Goal: Task Accomplishment & Management: Manage account settings

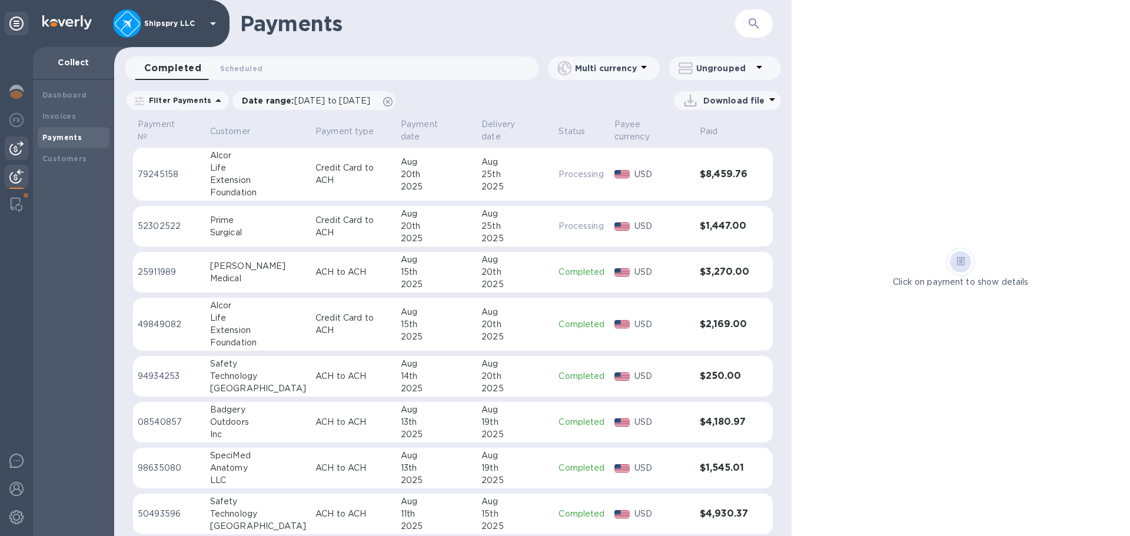
click at [15, 152] on img at bounding box center [16, 148] width 14 height 14
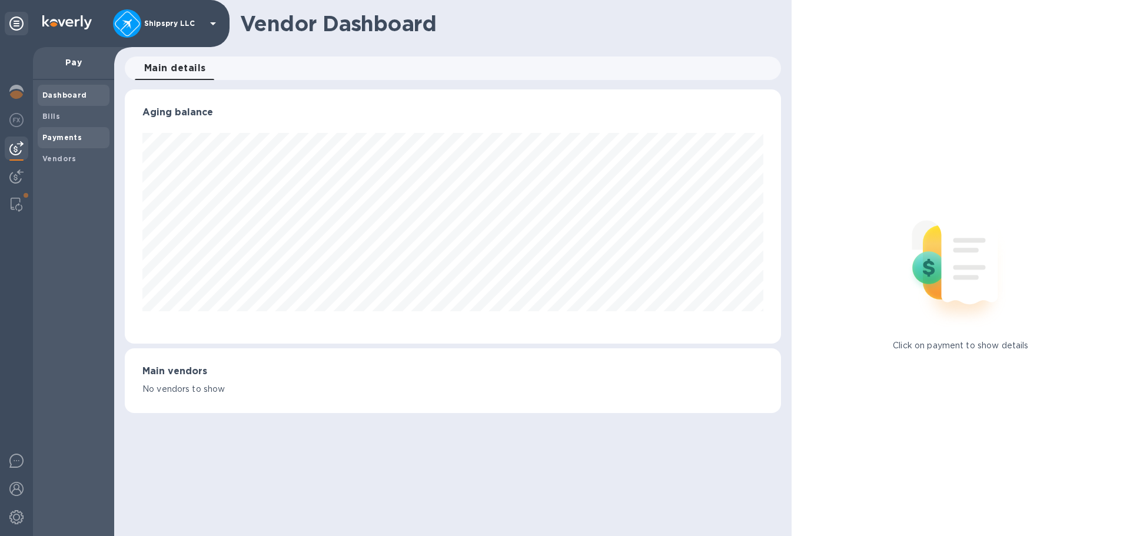
scroll to position [254, 656]
click at [69, 141] on b "Payments" at bounding box center [61, 137] width 39 height 9
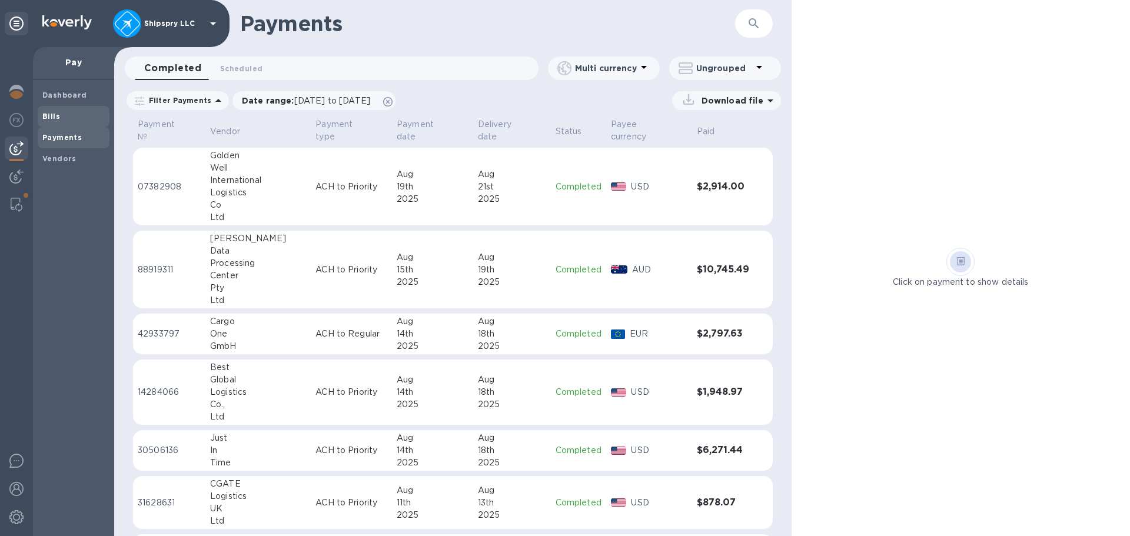
click at [68, 117] on span "Bills" at bounding box center [73, 117] width 62 height 12
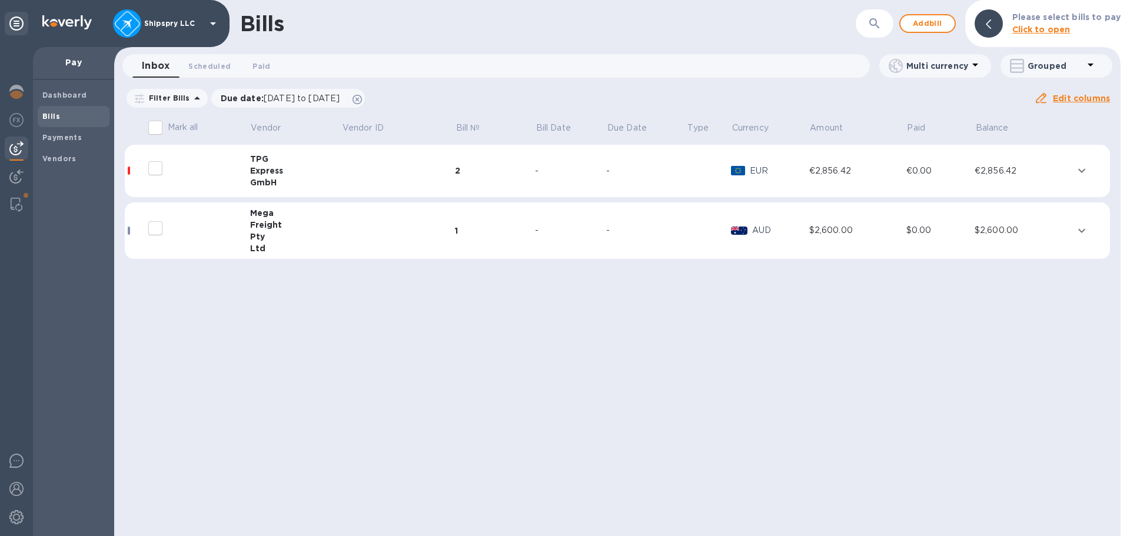
click at [500, 228] on div "1" at bounding box center [495, 231] width 80 height 12
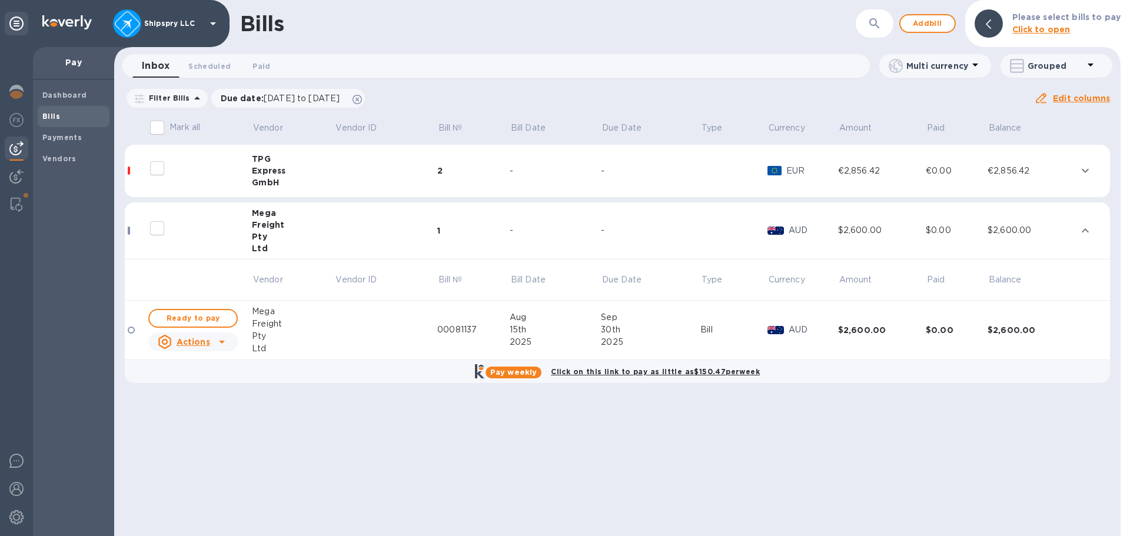
click at [497, 175] on div "2" at bounding box center [473, 171] width 72 height 12
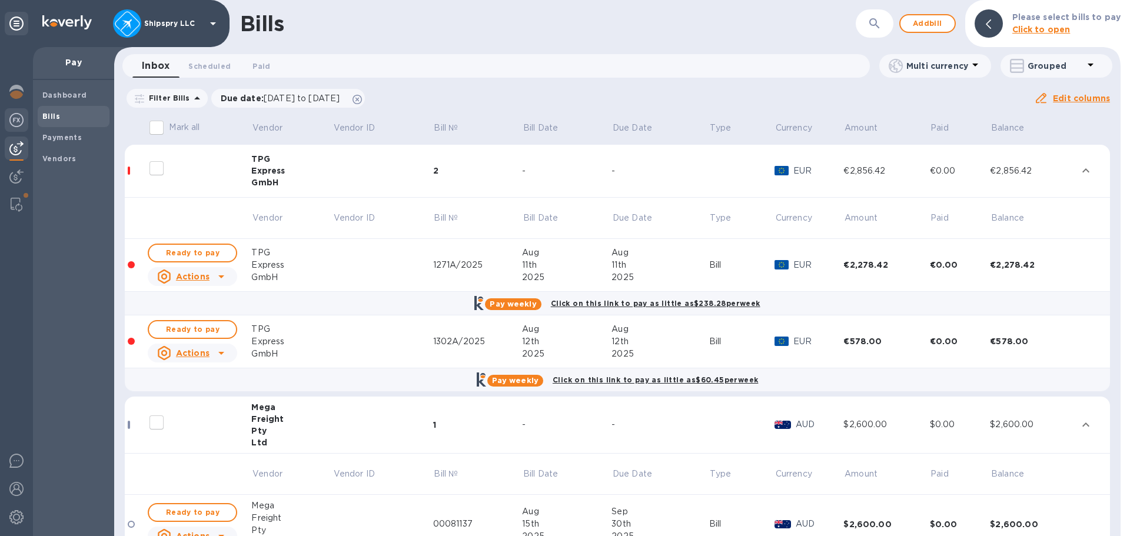
click at [19, 121] on img at bounding box center [16, 120] width 14 height 14
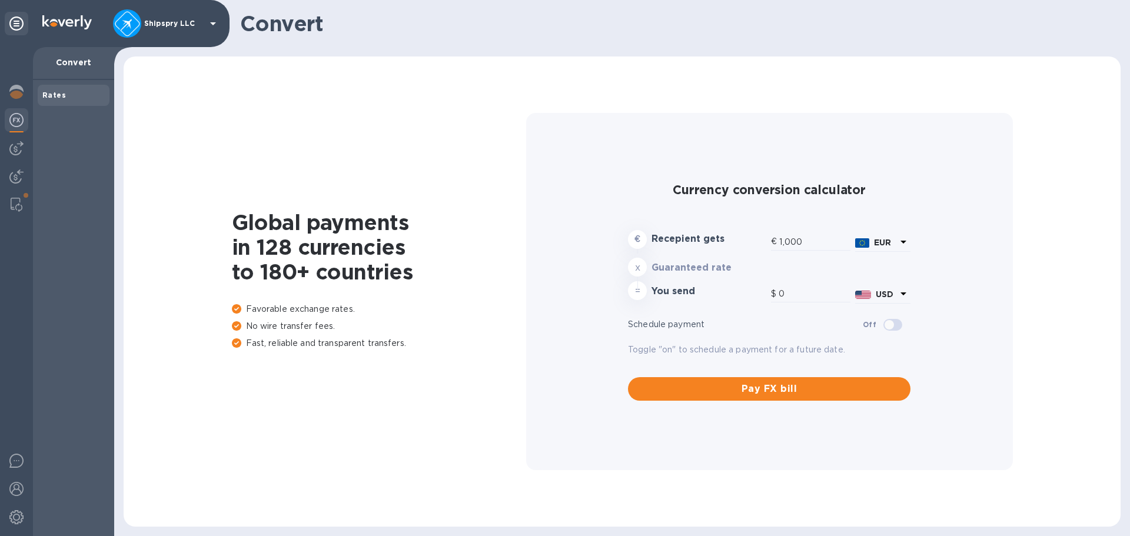
type input "1,167.62"
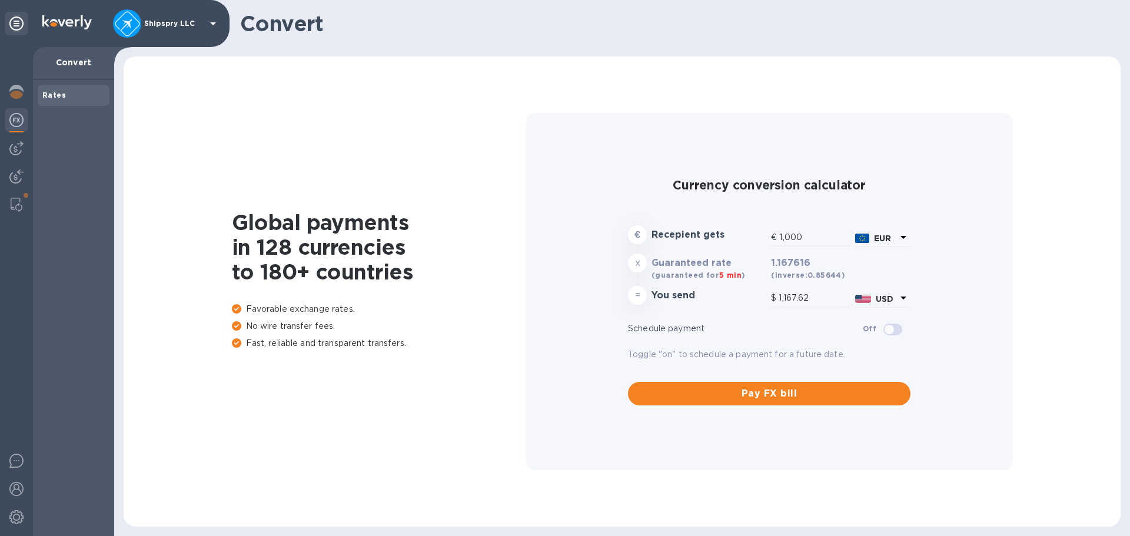
click at [691, 239] on div "€ Recepient gets € 1,000 EUR" at bounding box center [769, 237] width 287 height 28
type input "8"
type input "9.34"
type input "88"
type input "102.75"
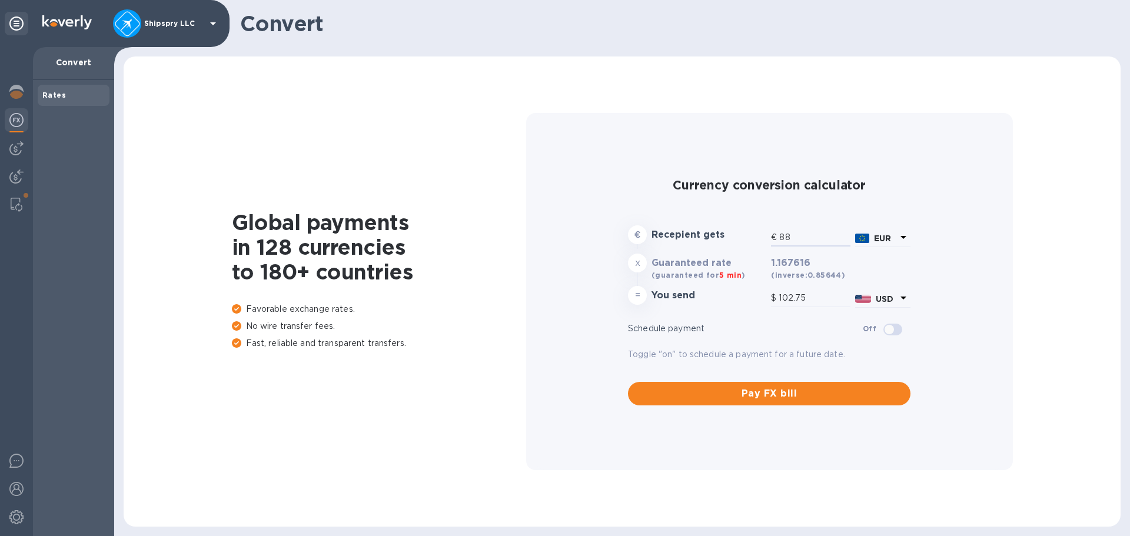
type input "889"
type input "1,038.01"
type input "889"
click at [19, 146] on img at bounding box center [16, 148] width 14 height 14
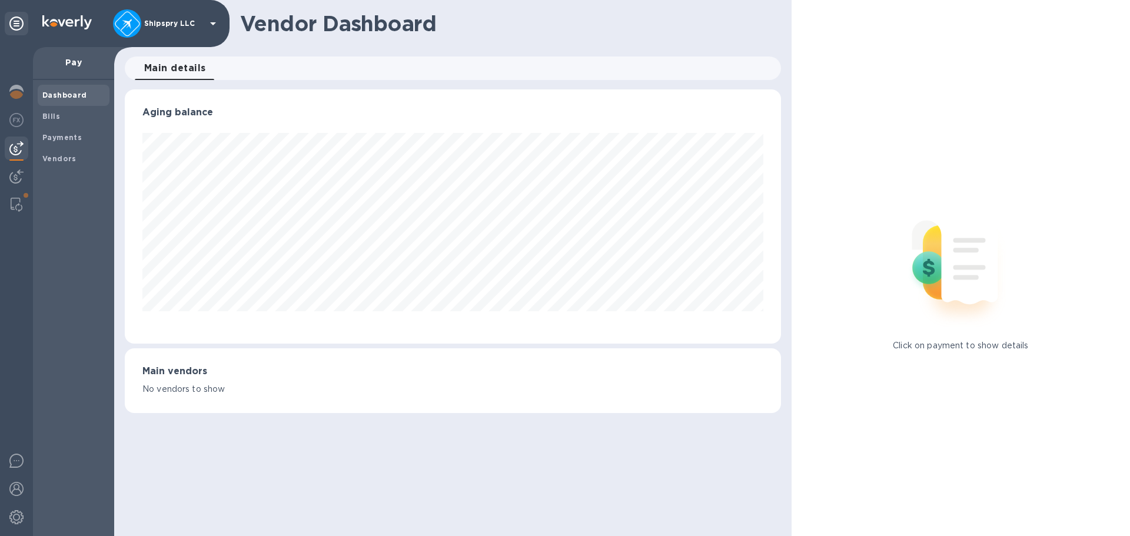
scroll to position [254, 656]
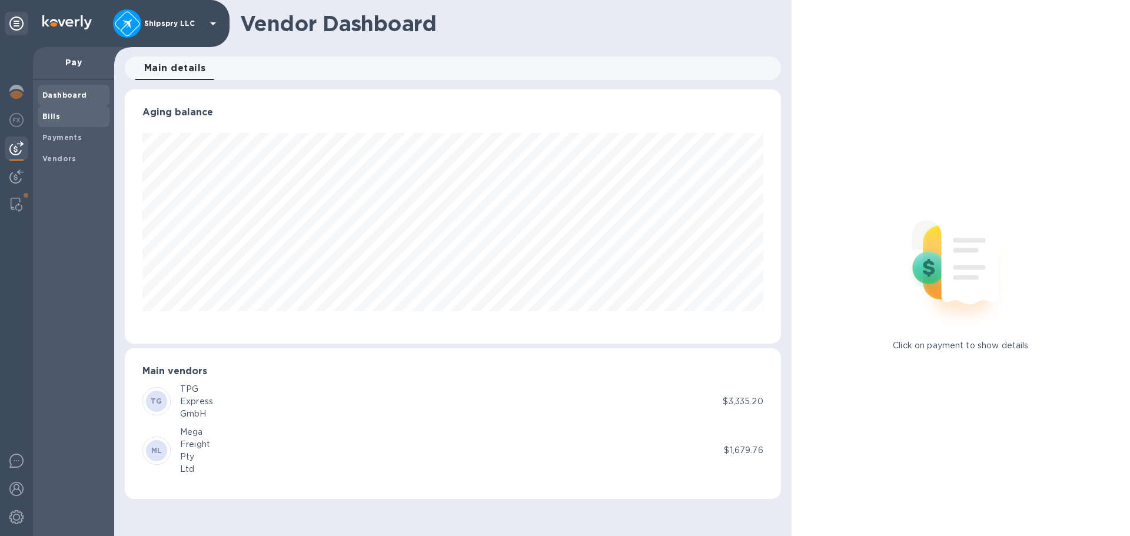
click at [74, 119] on span "Bills" at bounding box center [73, 117] width 62 height 12
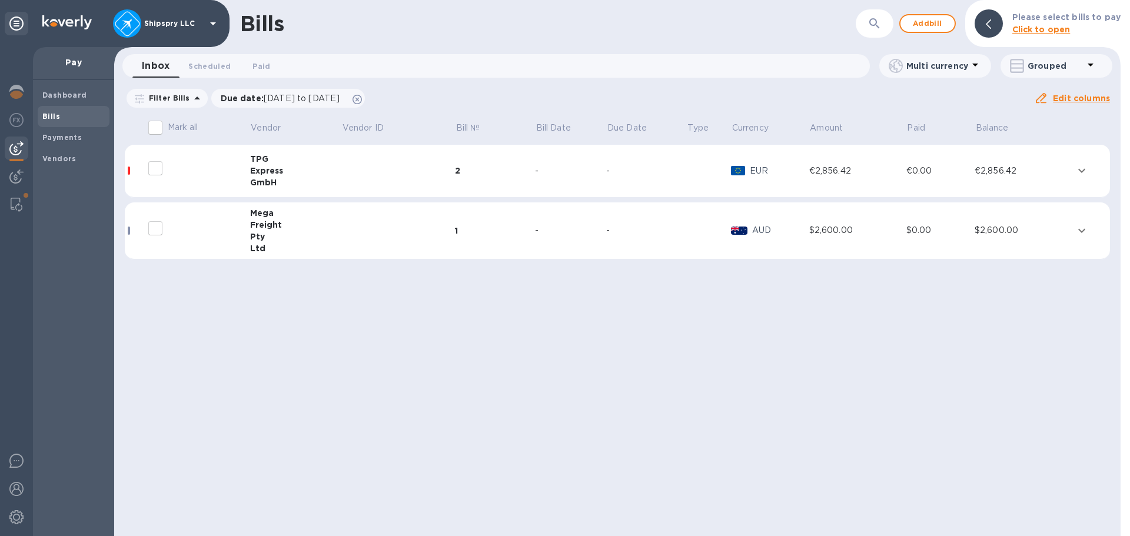
click at [353, 179] on td at bounding box center [398, 171] width 114 height 53
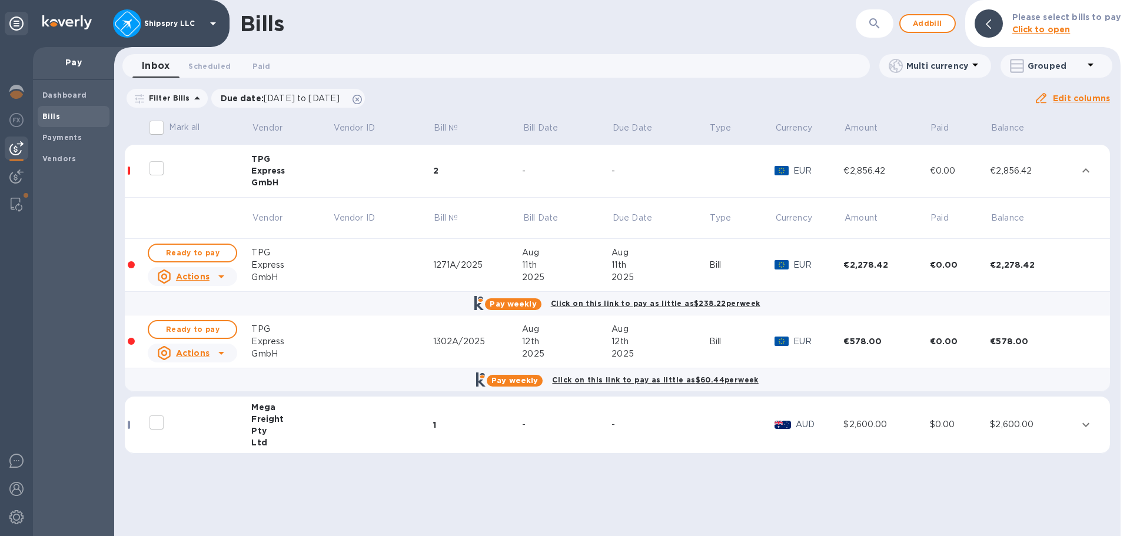
click at [231, 351] on div "Actions" at bounding box center [192, 353] width 94 height 24
click at [229, 352] on div at bounding box center [565, 268] width 1130 height 536
click at [51, 157] on b "Vendors" at bounding box center [59, 158] width 34 height 9
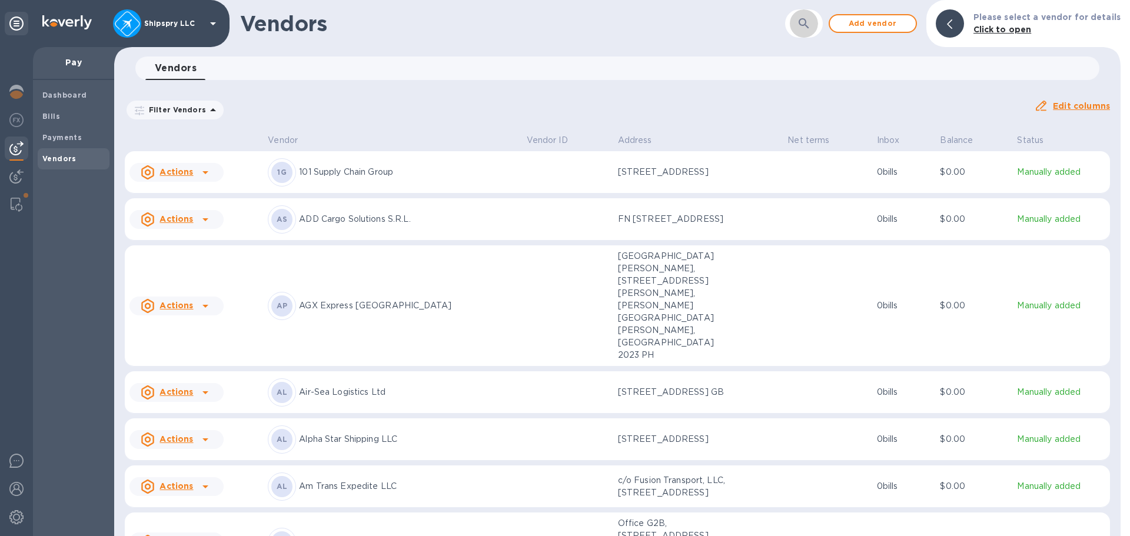
click at [807, 27] on icon "button" at bounding box center [804, 23] width 14 height 14
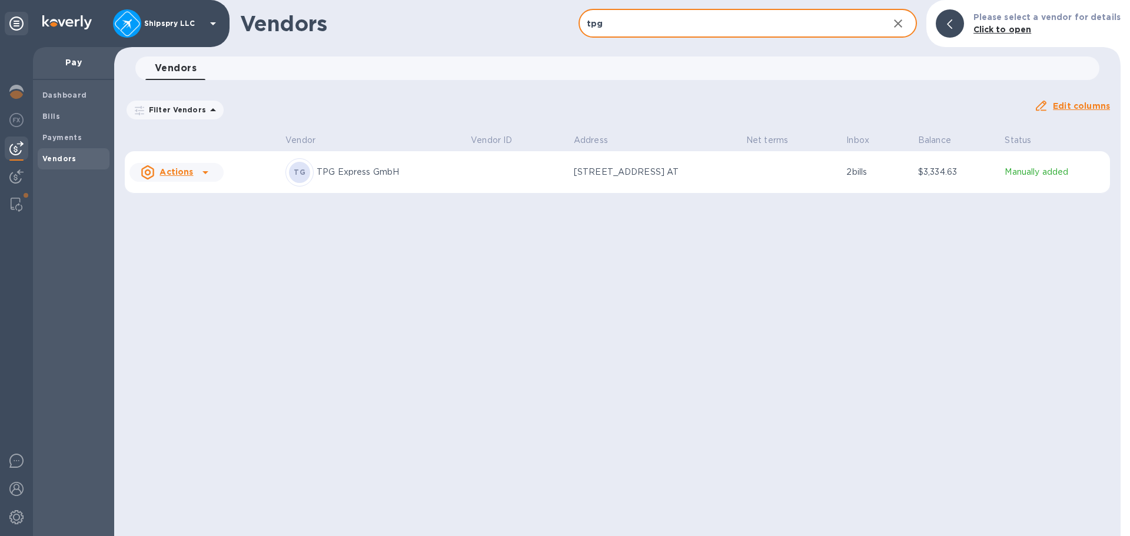
type input "tpg"
click at [214, 170] on div at bounding box center [205, 172] width 19 height 19
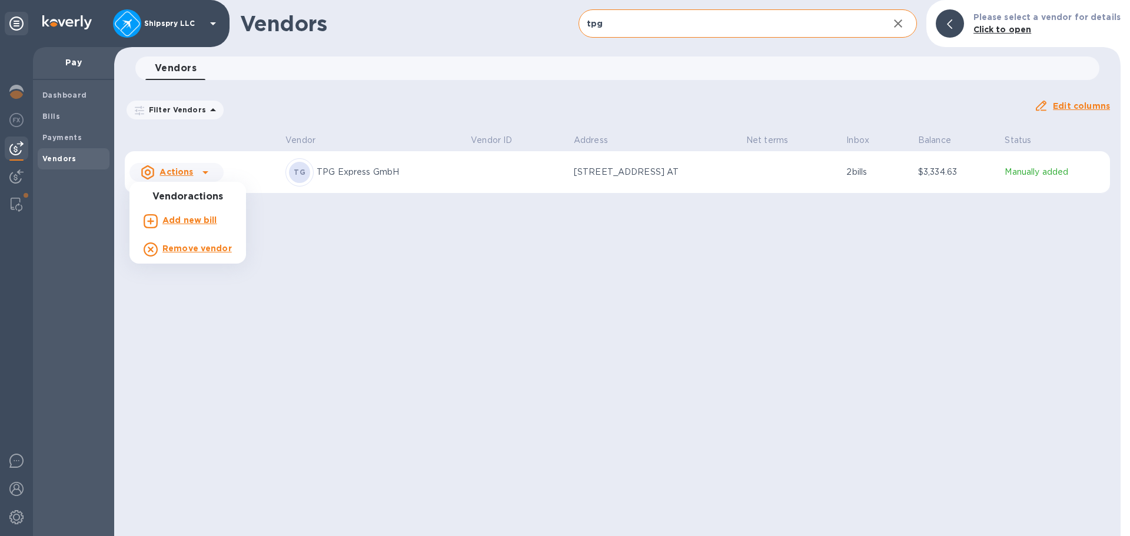
click at [199, 224] on b "Add new bill" at bounding box center [189, 219] width 55 height 9
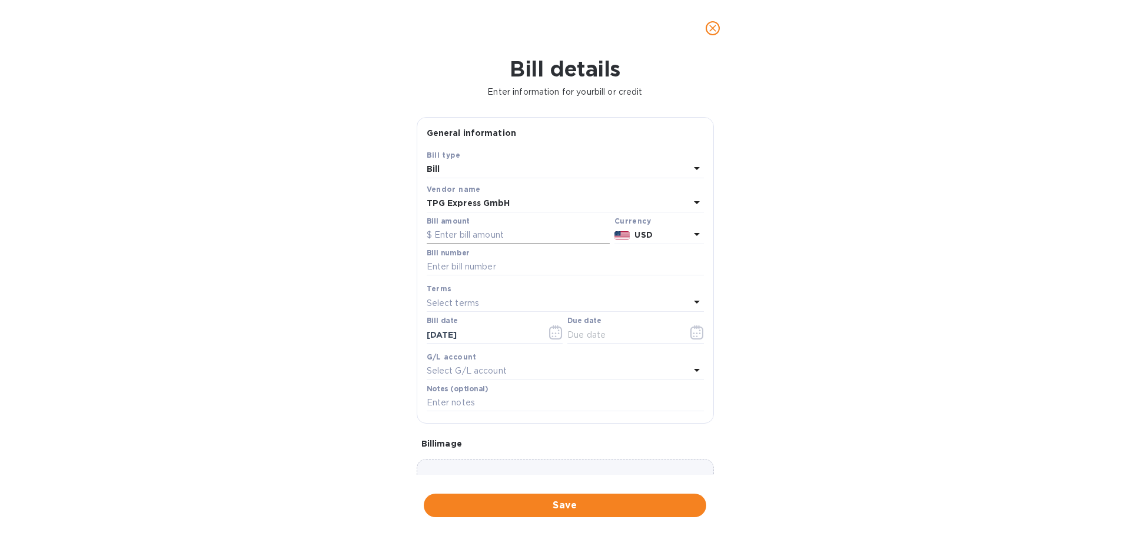
click at [490, 239] on input "text" at bounding box center [518, 236] width 183 height 18
click at [512, 235] on input "text" at bounding box center [518, 236] width 183 height 18
click at [485, 239] on input "text" at bounding box center [518, 236] width 183 height 18
type input "889"
click at [877, 218] on div "Bill details Enter information for your bill or credit General information Save…" at bounding box center [565, 296] width 1130 height 480
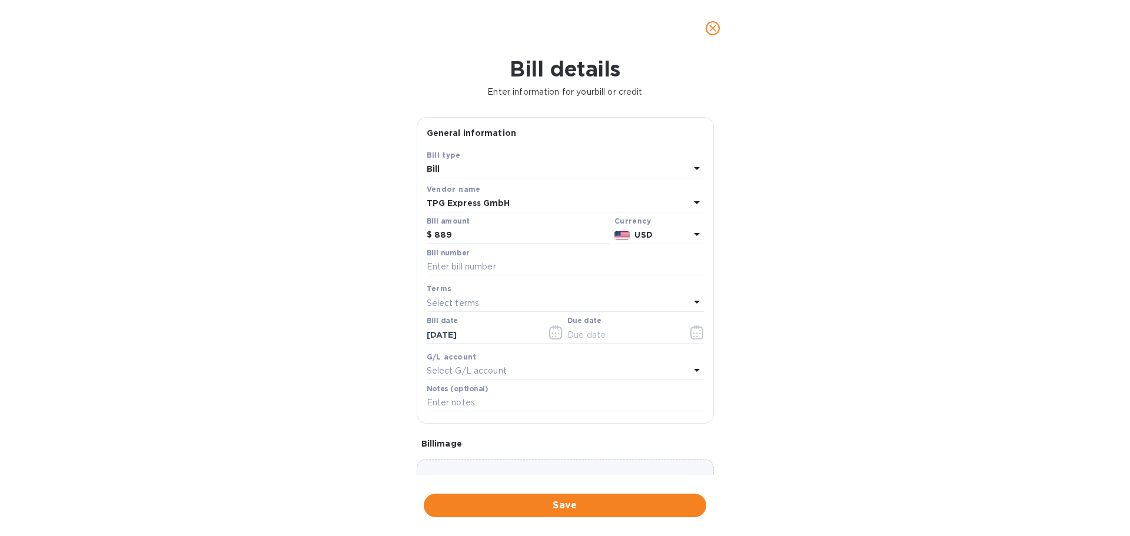
click at [690, 237] on icon at bounding box center [697, 234] width 14 height 14
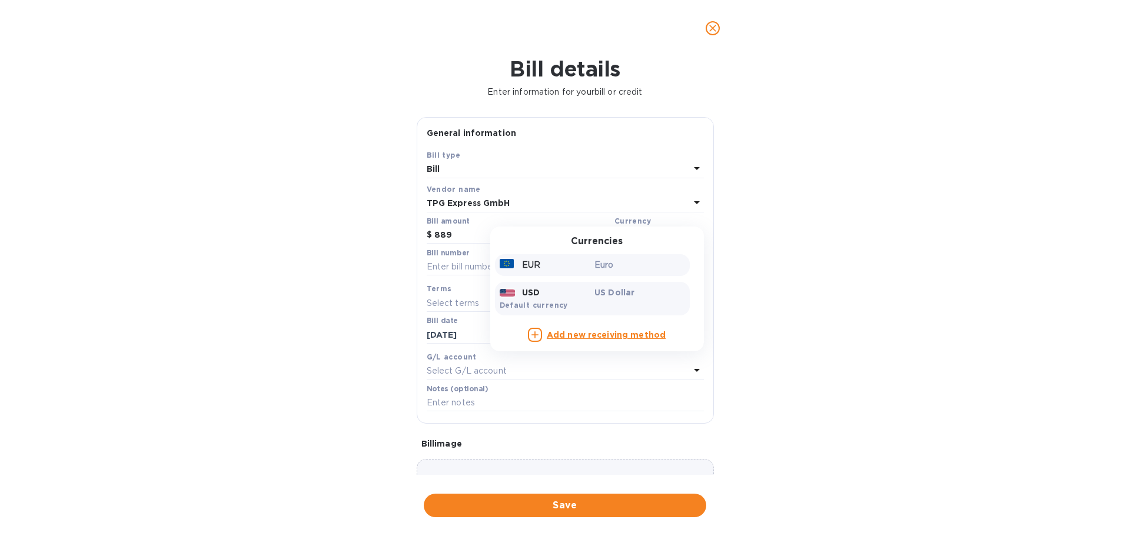
click at [611, 265] on p "Euro" at bounding box center [639, 265] width 91 height 12
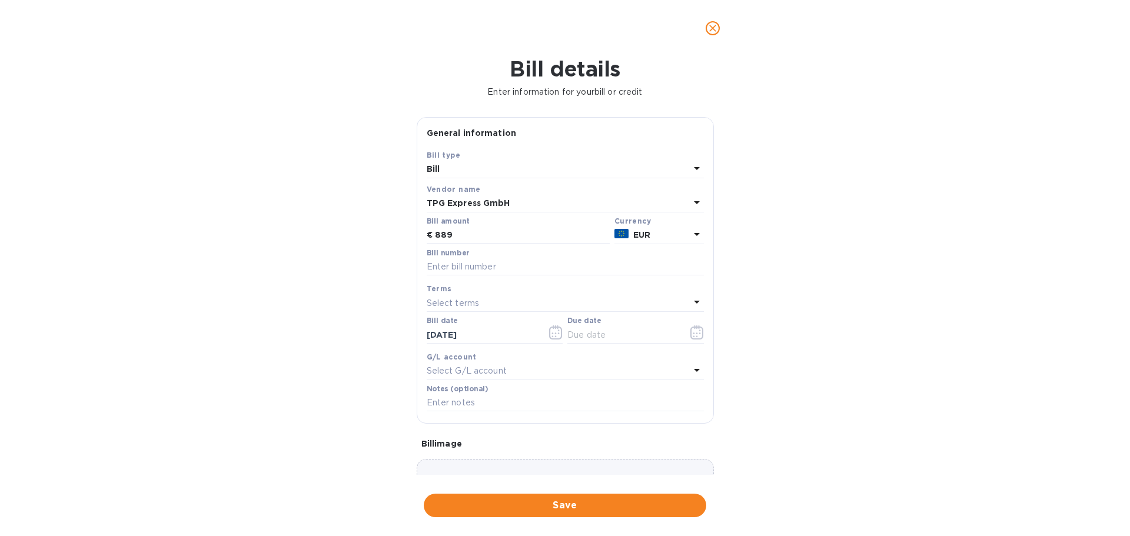
drag, startPoint x: 463, startPoint y: 265, endPoint x: 505, endPoint y: 252, distance: 43.9
click at [463, 265] on input "text" at bounding box center [565, 267] width 277 height 18
type input "1372A/2025"
click at [488, 296] on div "Select terms" at bounding box center [558, 303] width 263 height 16
click at [471, 465] on div "Due On Receipt" at bounding box center [560, 458] width 258 height 22
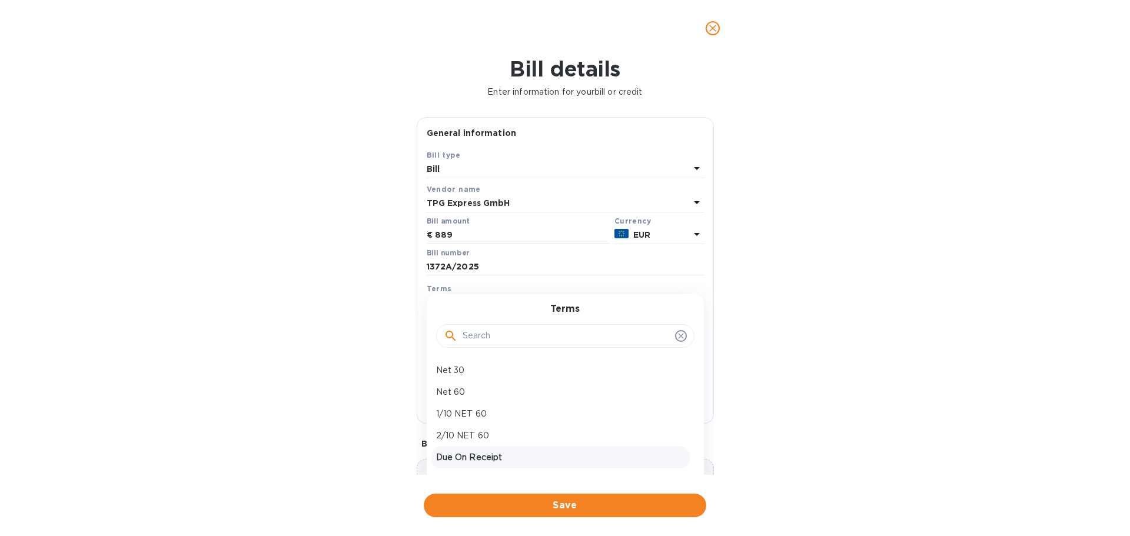
type input "[DATE]"
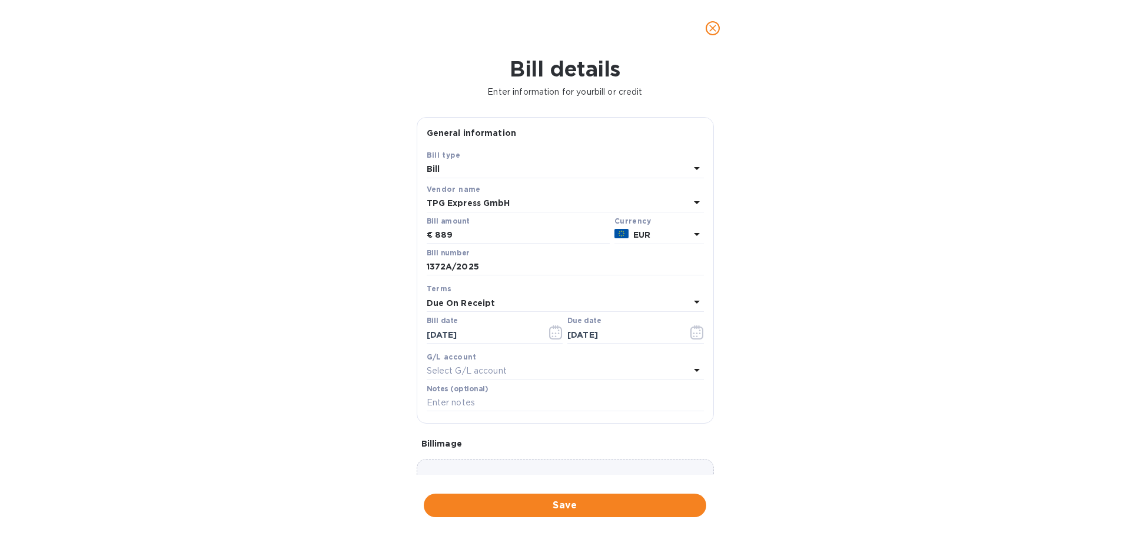
click at [495, 368] on p "Select G/L account" at bounding box center [467, 371] width 80 height 12
click at [507, 441] on p "Accounts Payable" at bounding box center [560, 438] width 249 height 12
click at [494, 402] on input "text" at bounding box center [565, 403] width 277 height 18
click at [108, 453] on div "Bill details Enter information for your bill or credit General information Save…" at bounding box center [565, 296] width 1130 height 480
click at [498, 405] on input "Shipment #" at bounding box center [565, 403] width 277 height 18
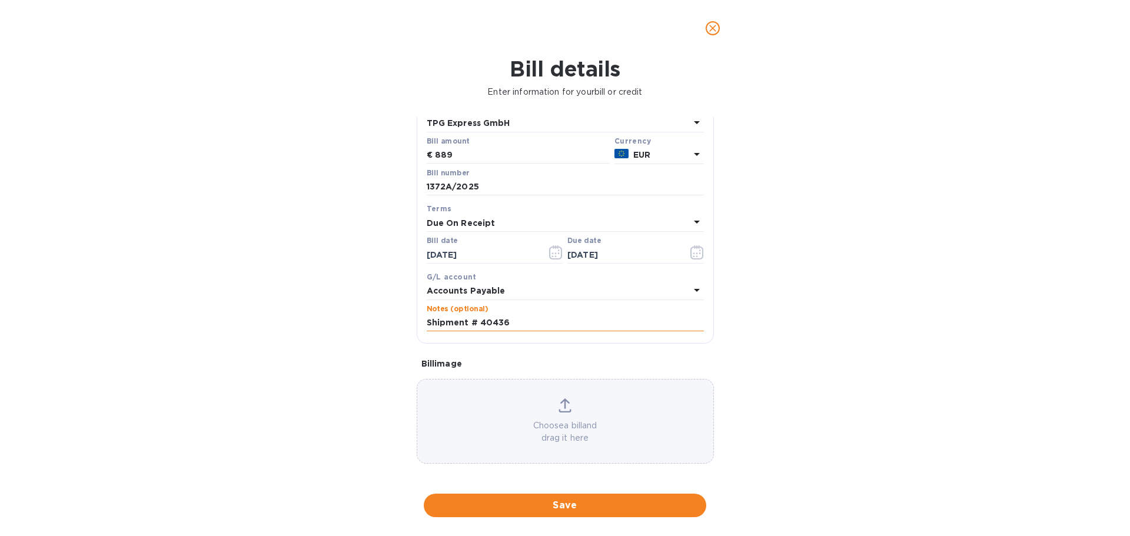
scroll to position [83, 0]
type input "Shipment # 40436"
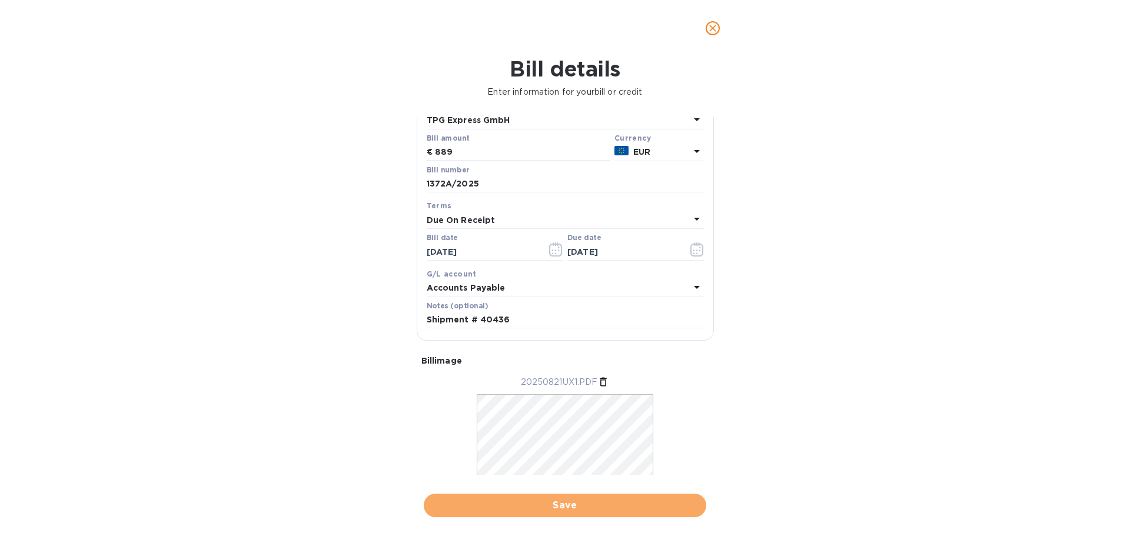
click at [558, 498] on button "Save" at bounding box center [565, 506] width 282 height 24
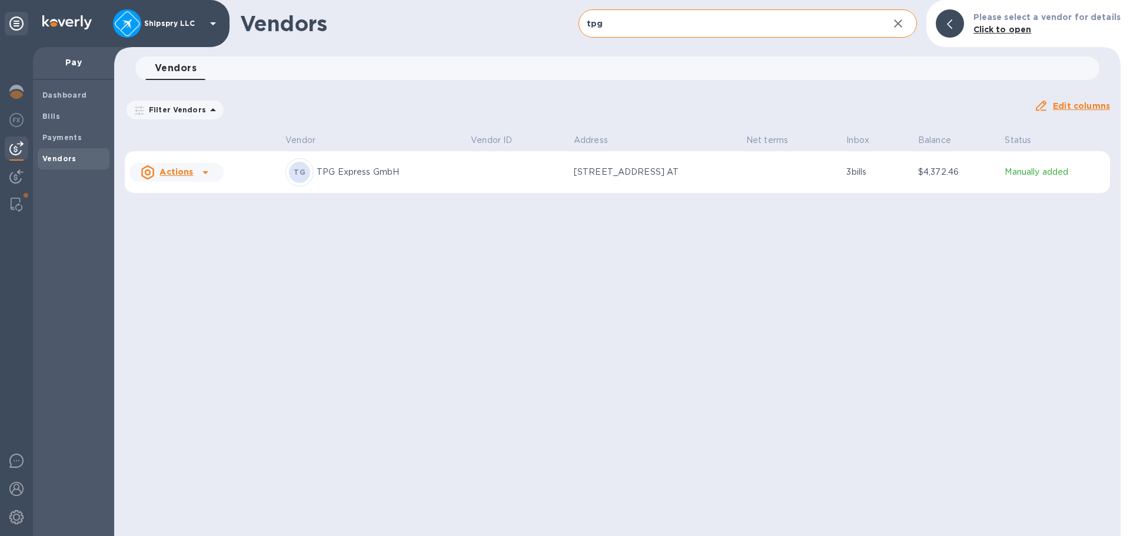
click at [489, 192] on td at bounding box center [517, 172] width 103 height 42
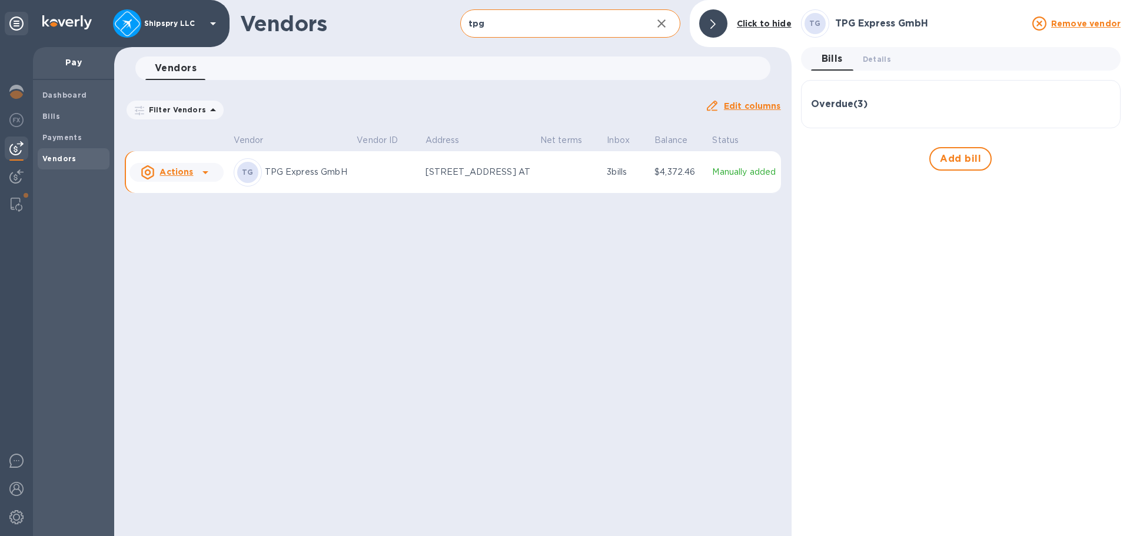
click at [867, 118] on div "Overdue ( 3 )" at bounding box center [961, 104] width 300 height 28
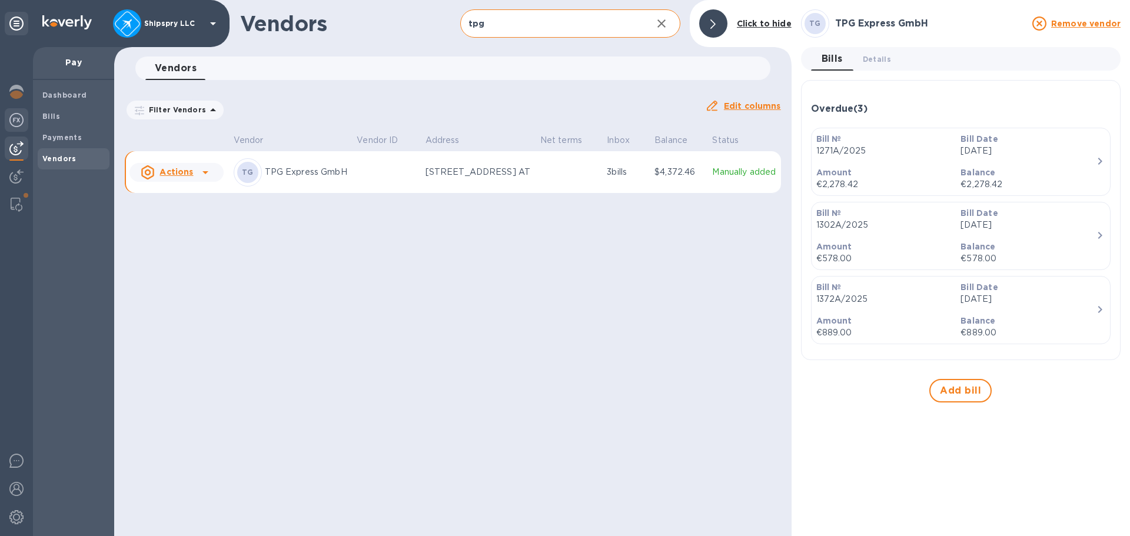
click at [14, 119] on img at bounding box center [16, 120] width 14 height 14
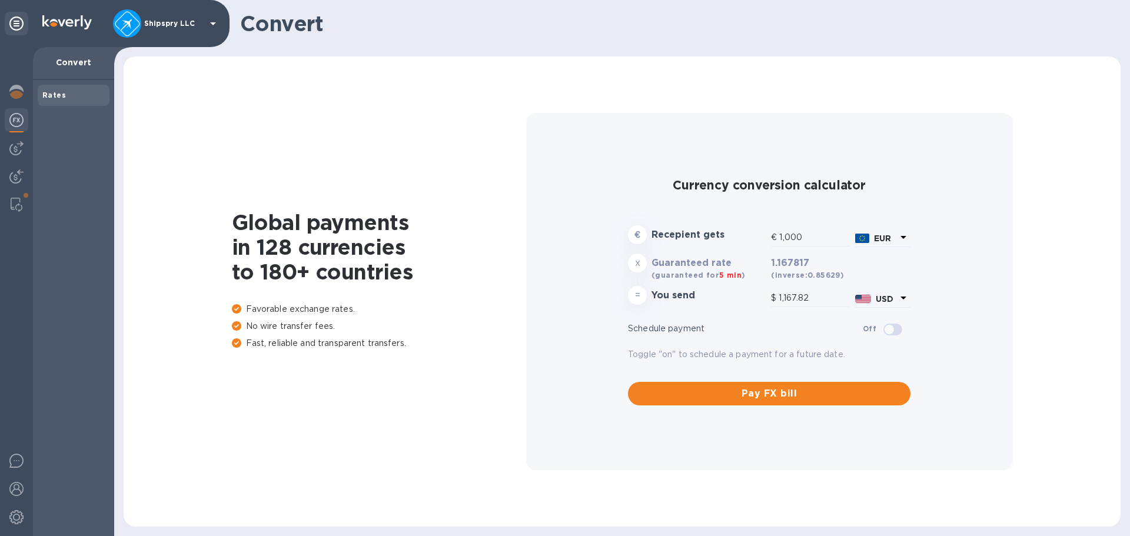
click at [900, 239] on icon at bounding box center [903, 237] width 14 height 14
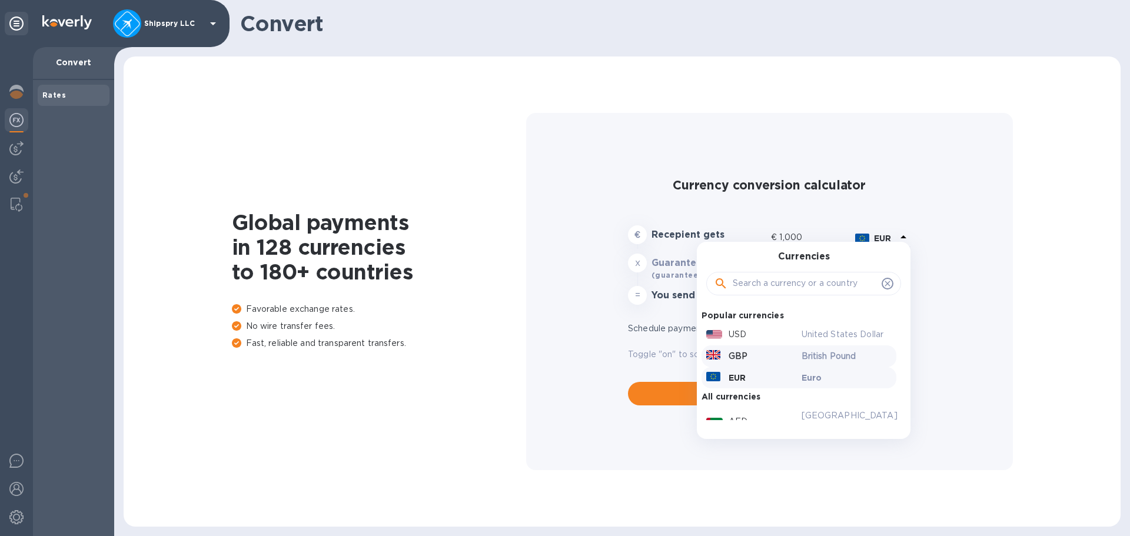
click at [774, 359] on div "GBP" at bounding box center [751, 356] width 95 height 17
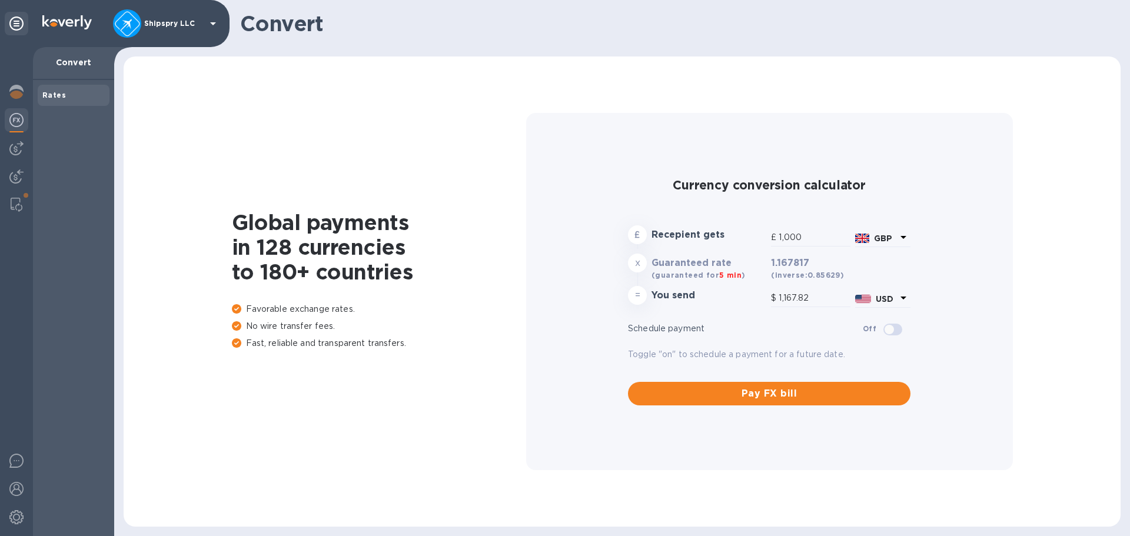
type input "1,349.65"
click at [909, 243] on icon at bounding box center [903, 237] width 14 height 14
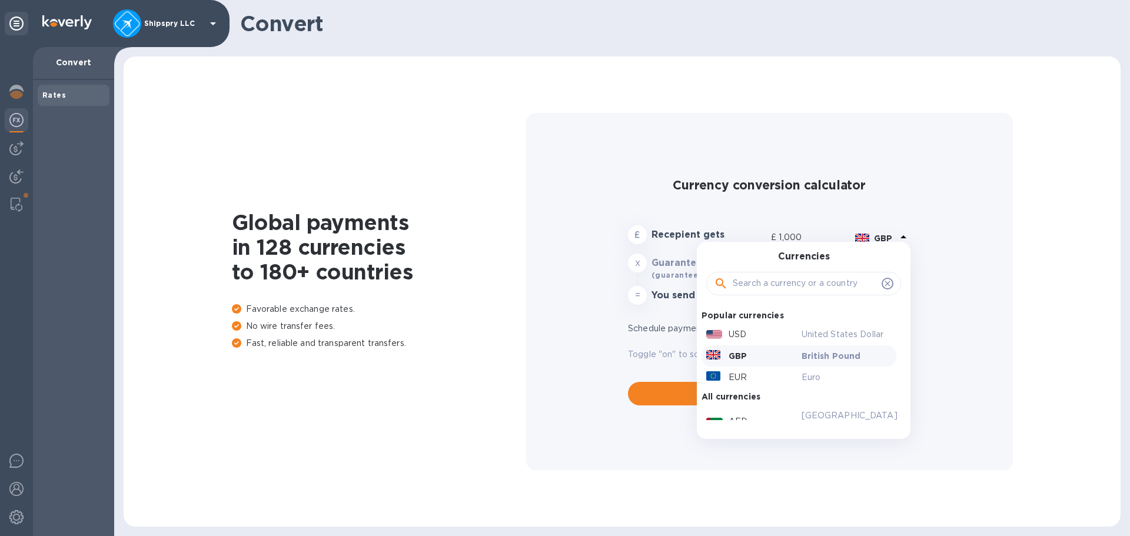
click at [806, 272] on div at bounding box center [803, 284] width 195 height 24
click at [804, 278] on input "text" at bounding box center [805, 284] width 144 height 18
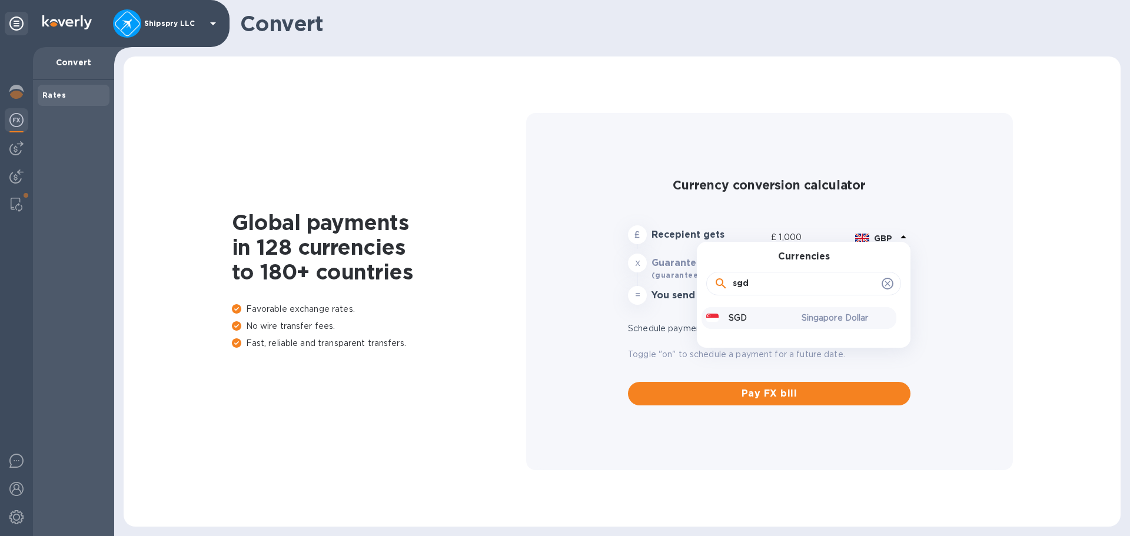
type input "sgd"
click at [806, 328] on div "SGD Singapore Dollar" at bounding box center [798, 318] width 195 height 22
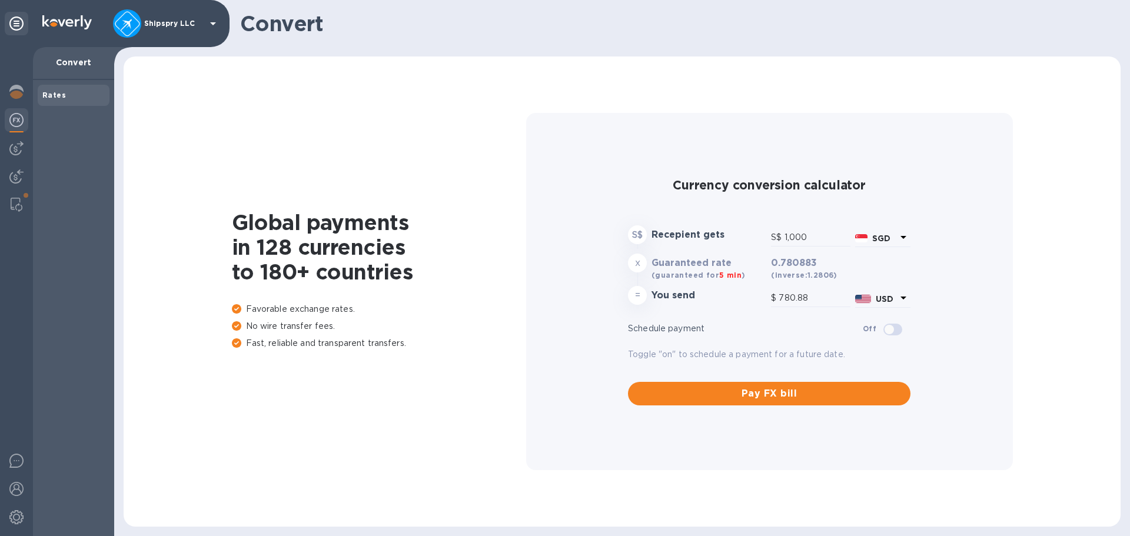
click at [453, 388] on div "Global payments in 128 currencies to 180+ countries Favorable exchange rates. N…" at bounding box center [621, 291] width 973 height 447
click at [178, 441] on div "Global payments in 128 currencies to 180+ countries Favorable exchange rates. N…" at bounding box center [621, 291] width 973 height 447
click at [814, 239] on input "1,000" at bounding box center [817, 238] width 66 height 18
click at [891, 237] on p "SGD" at bounding box center [884, 238] width 24 height 12
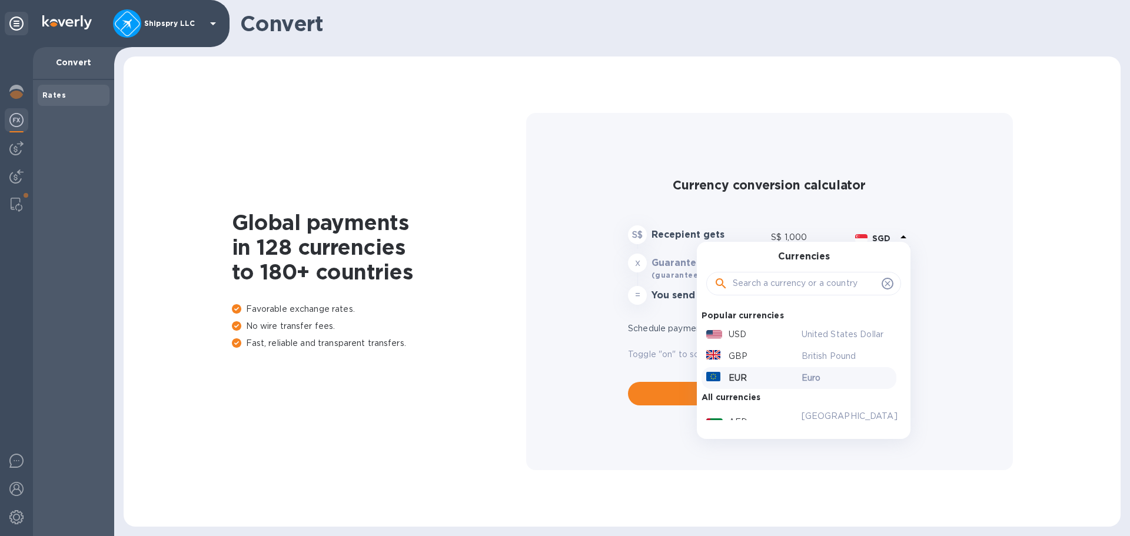
click at [801, 374] on p "Euro" at bounding box center [846, 378] width 91 height 12
type input "1,167.82"
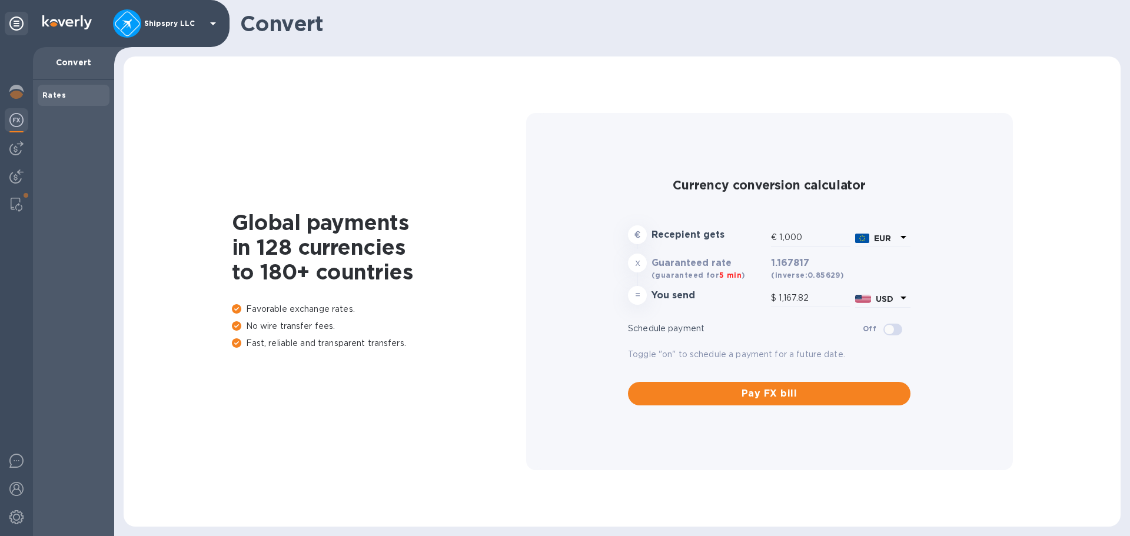
drag, startPoint x: 807, startPoint y: 240, endPoint x: 677, endPoint y: 249, distance: 130.4
click at [677, 249] on div "€ Recepient gets € 1,000 EUR" at bounding box center [769, 237] width 287 height 28
type input "6"
type input "7.01"
type input "69"
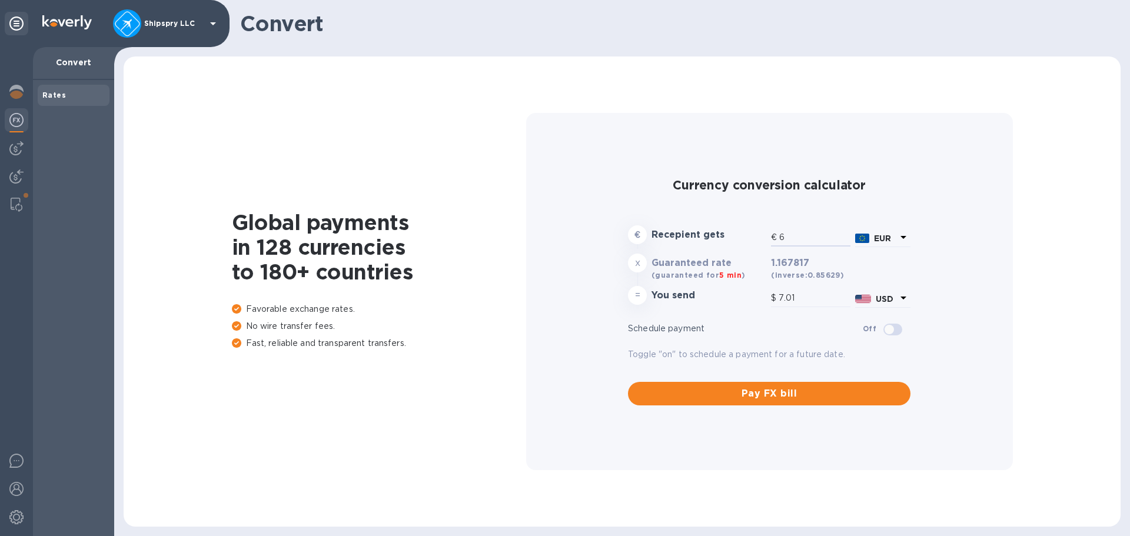
type input "80.58"
type input "695"
type input "811.63"
type input "6,956"
type input "8,123.34"
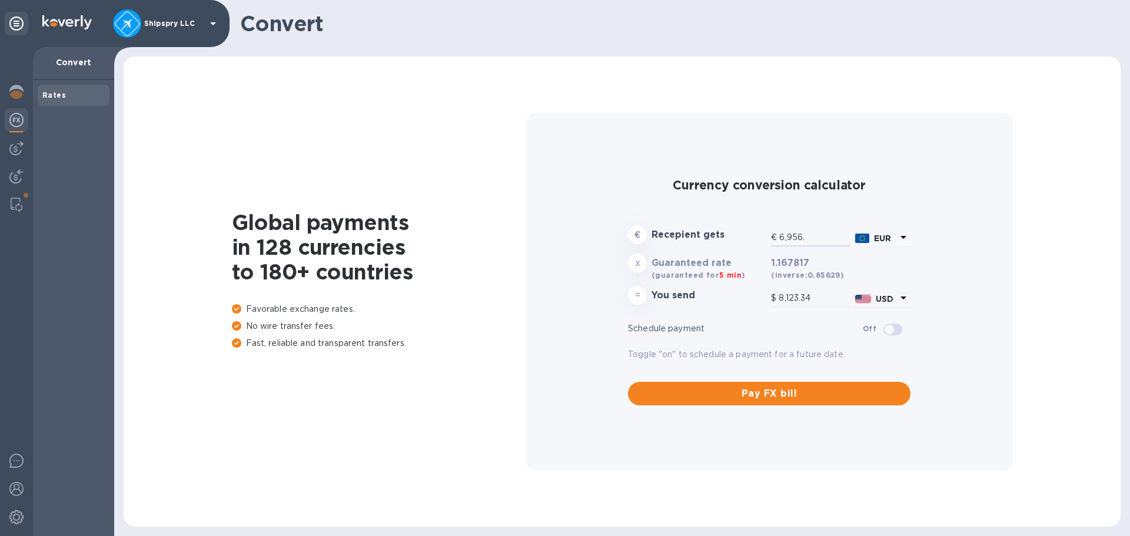
type input "6,956.4"
type input "8,123.8"
type input "6,956.41"
type input "8,123.81"
type input "6,956.41"
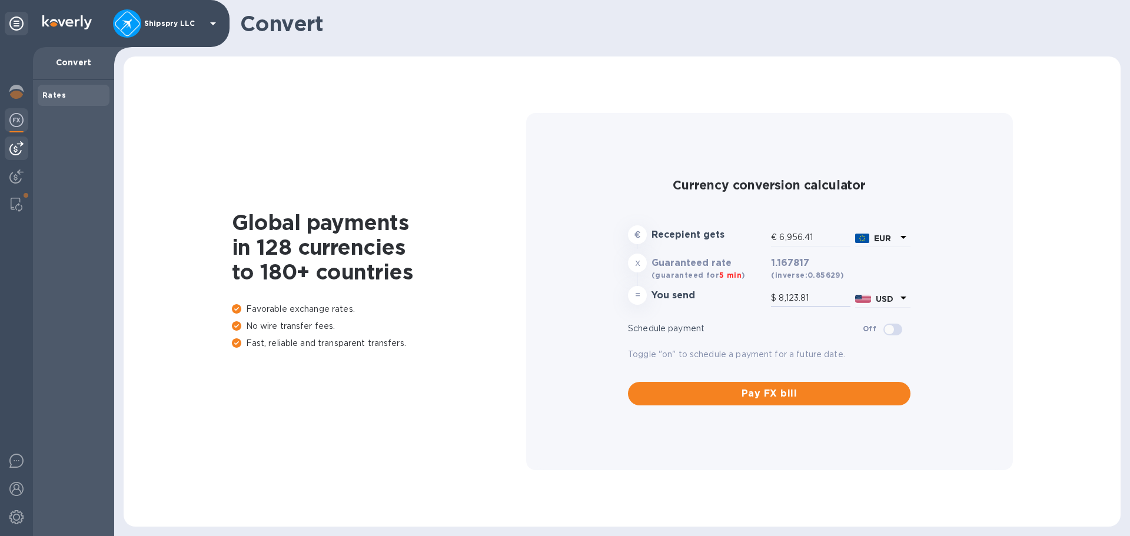
click at [16, 147] on img at bounding box center [16, 148] width 14 height 14
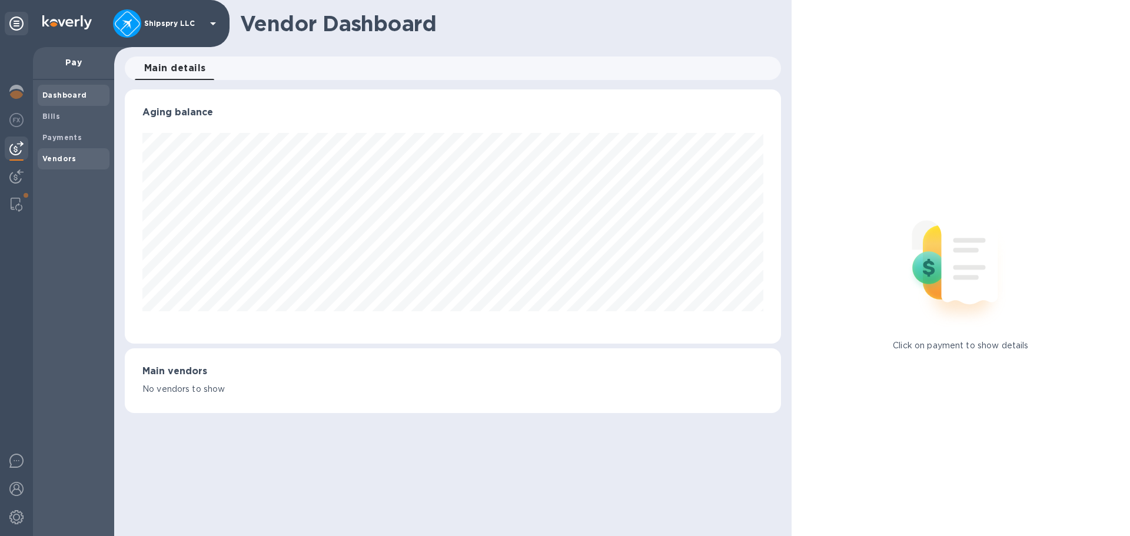
scroll to position [254, 656]
click at [68, 159] on b "Vendors" at bounding box center [59, 158] width 34 height 9
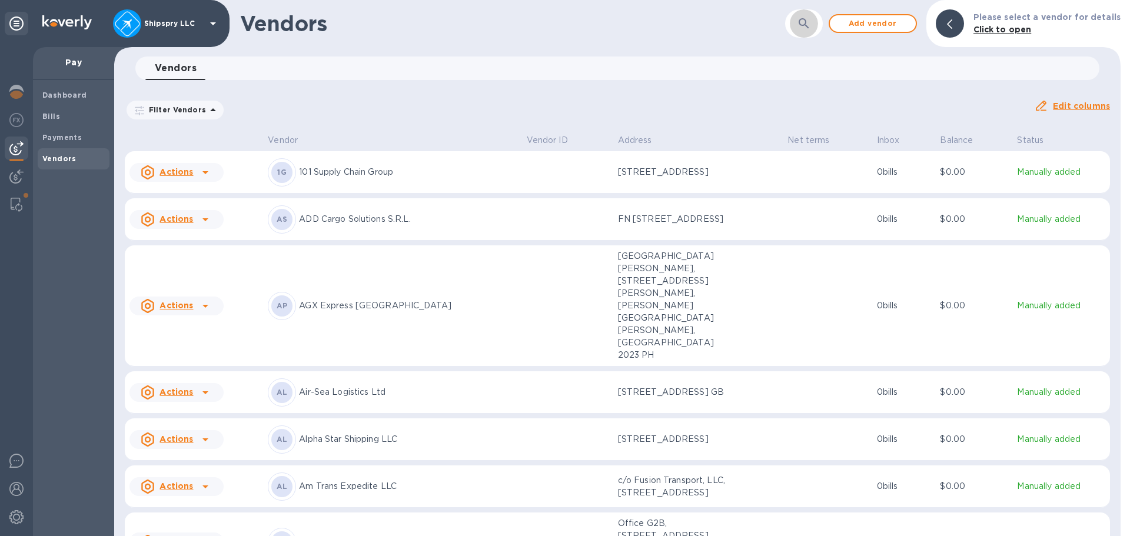
click at [808, 17] on button "button" at bounding box center [804, 23] width 28 height 28
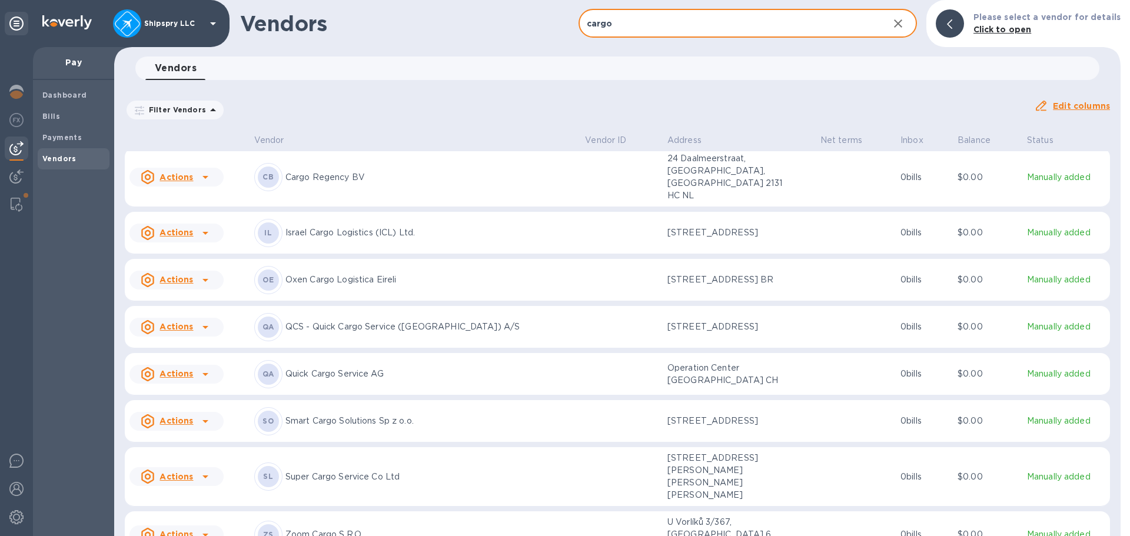
scroll to position [235, 0]
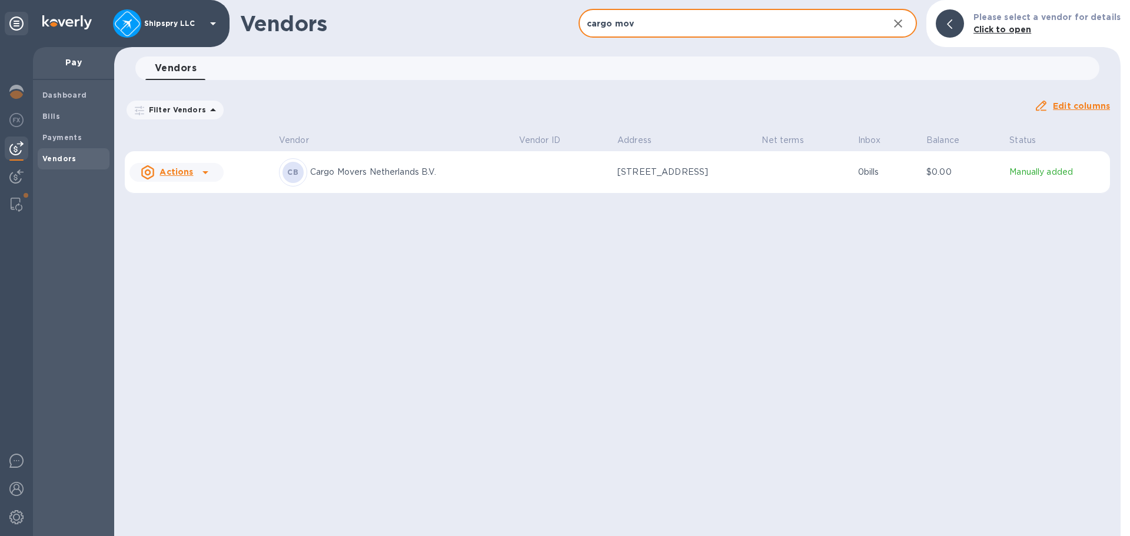
type input "cargo mov"
click at [902, 24] on icon "button" at bounding box center [898, 23] width 8 height 8
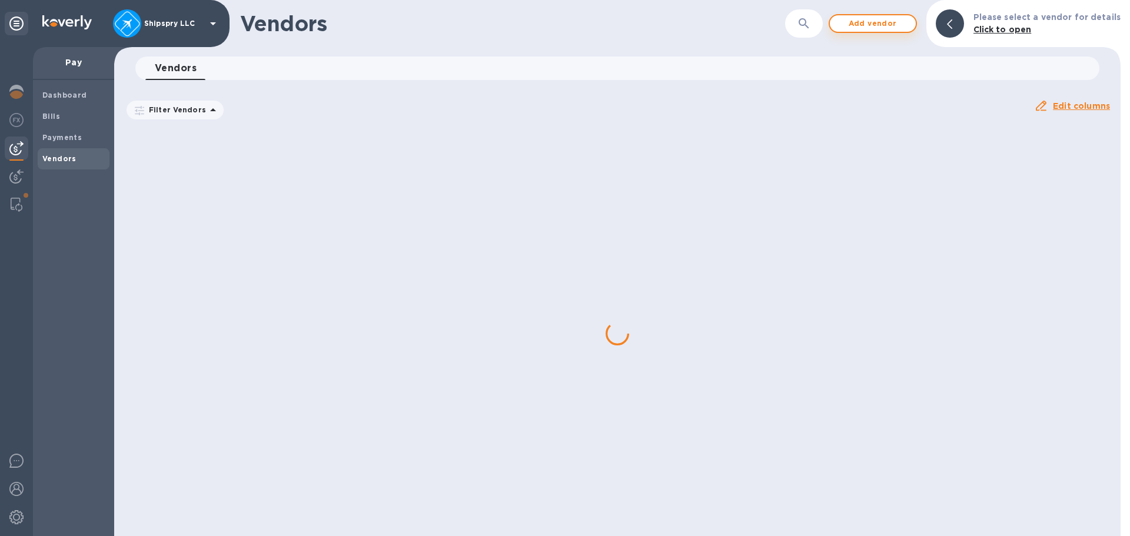
click at [900, 24] on span "Add vendor" at bounding box center [872, 23] width 67 height 14
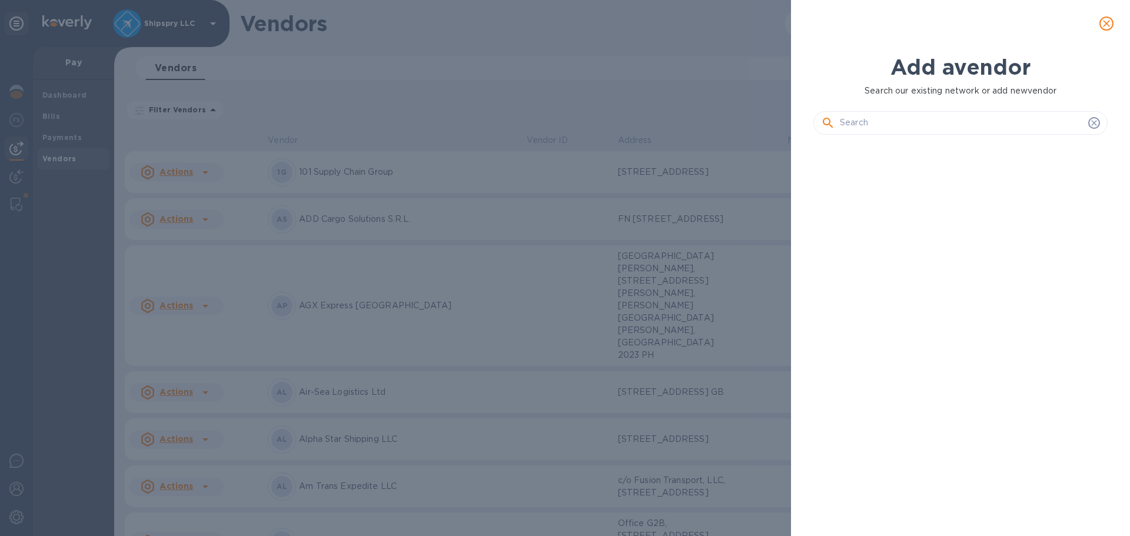
scroll to position [352, 299]
click at [865, 126] on input "text" at bounding box center [962, 123] width 244 height 18
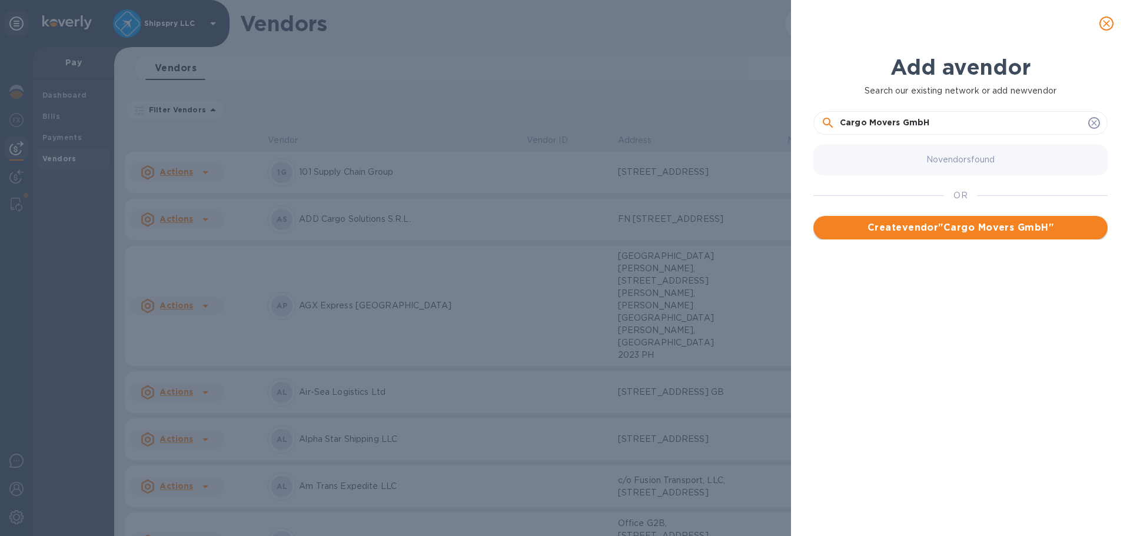
type input "Cargo Movers GmbH"
click at [976, 228] on span "Create vendor " Cargo Movers GmbH "" at bounding box center [960, 228] width 275 height 14
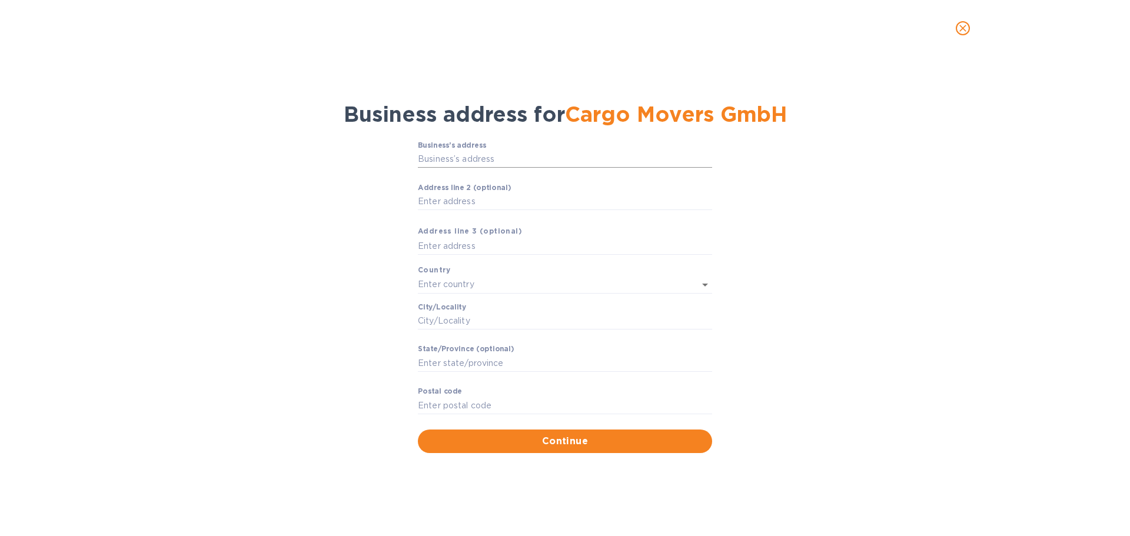
click at [458, 160] on input "Business’s аddress" at bounding box center [565, 160] width 294 height 18
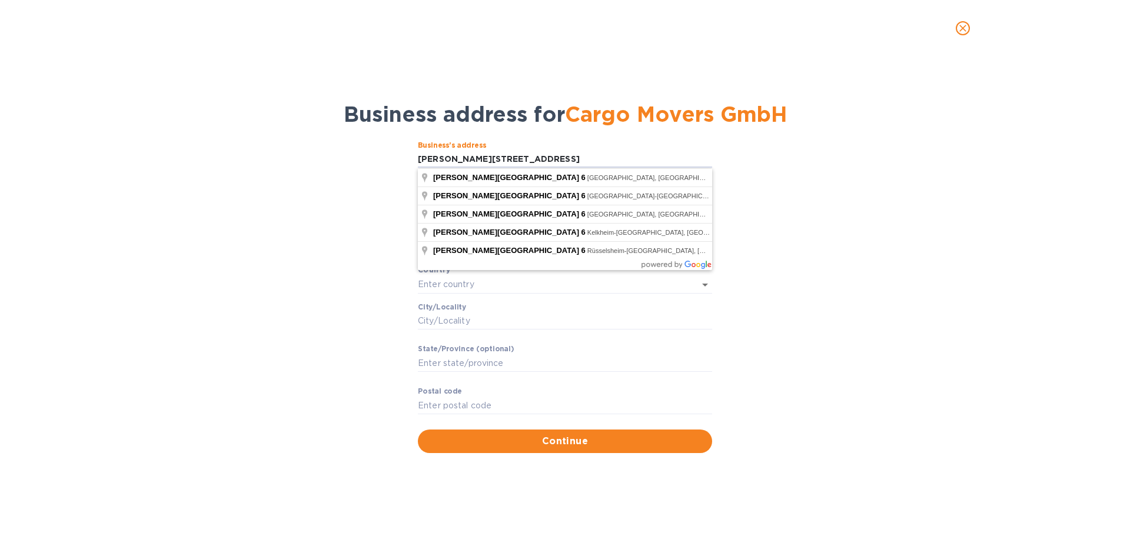
type input "[PERSON_NAME][STREET_ADDRESS]"
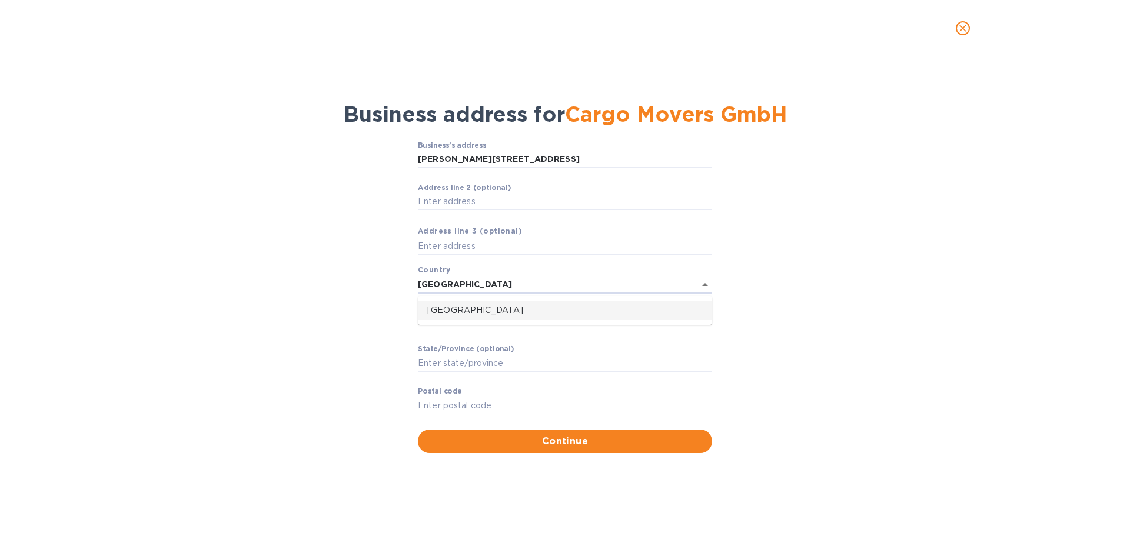
click at [438, 321] on ul "[GEOGRAPHIC_DATA]" at bounding box center [565, 310] width 294 height 29
click at [440, 311] on p "[GEOGRAPHIC_DATA]" at bounding box center [564, 310] width 275 height 12
type input "[GEOGRAPHIC_DATA]"
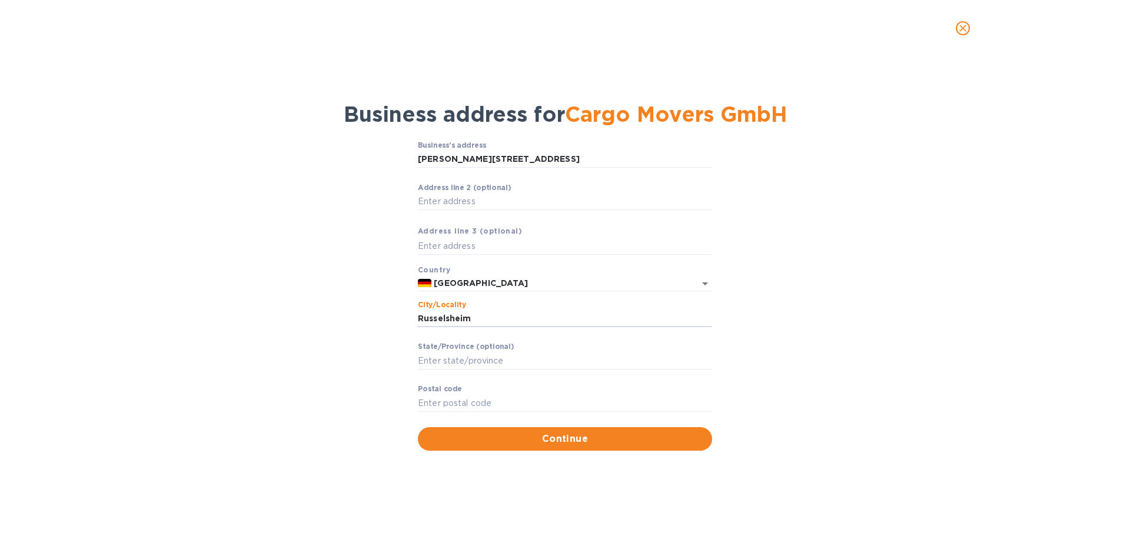
type input "Russelsheim"
type input "65428"
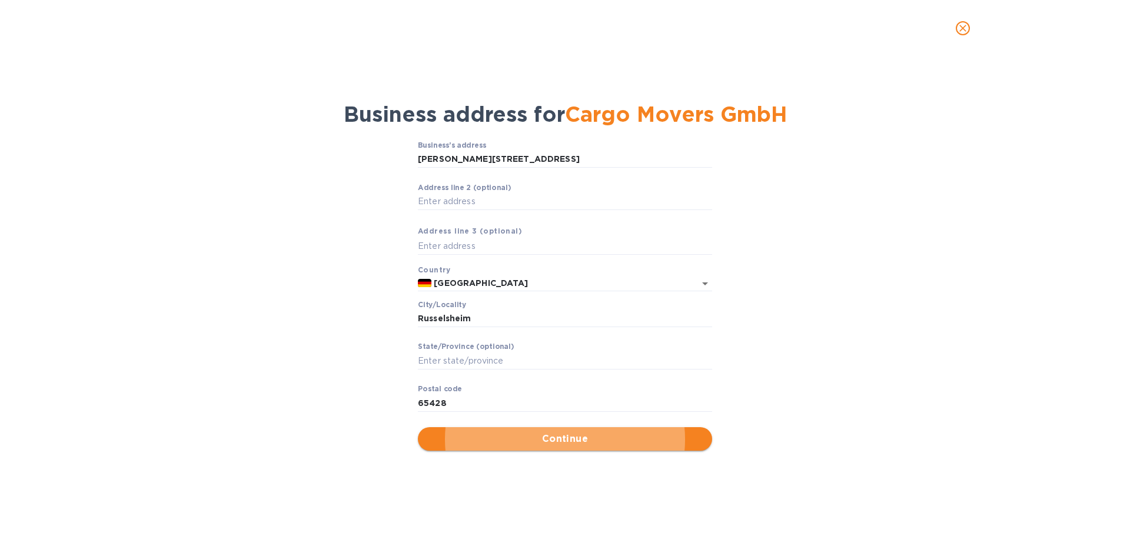
click at [583, 445] on span "Continue" at bounding box center [564, 439] width 275 height 14
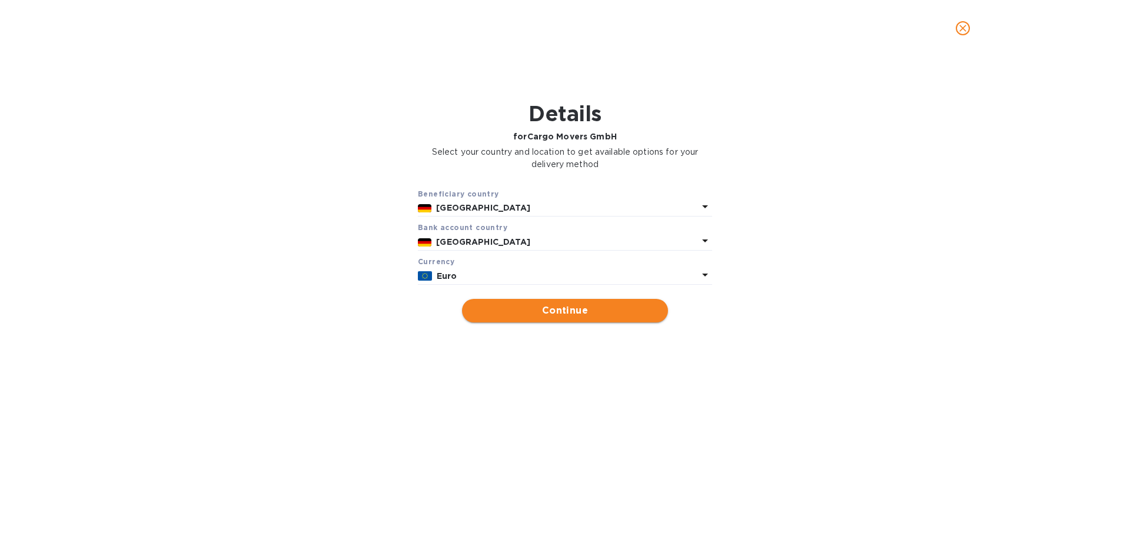
click at [561, 307] on span "Continue" at bounding box center [564, 311] width 187 height 14
type input "Cargo Movers GmbH"
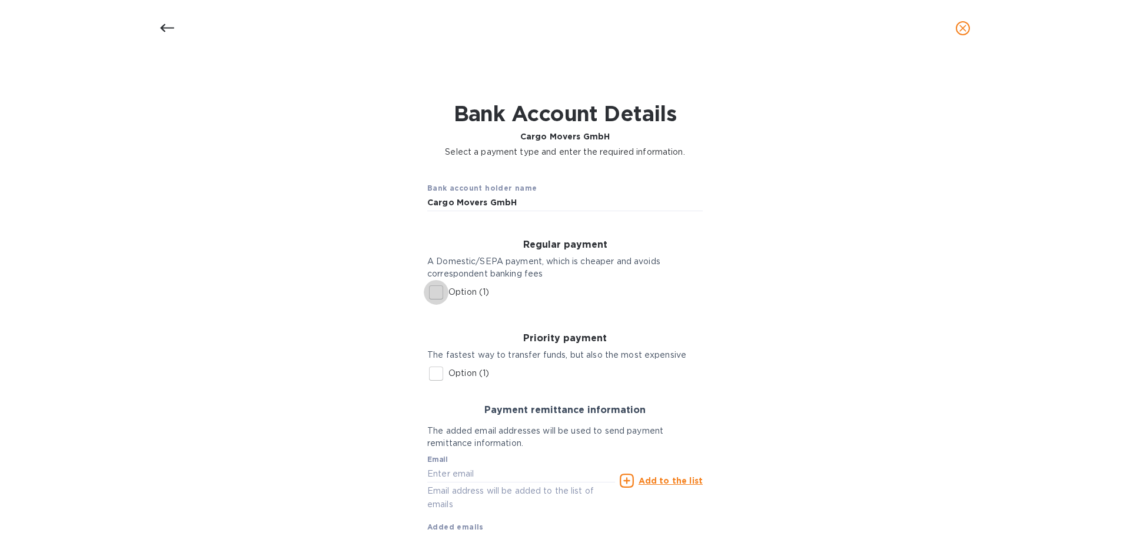
click at [438, 292] on input "Option (1)" at bounding box center [436, 292] width 25 height 25
checkbox input "true"
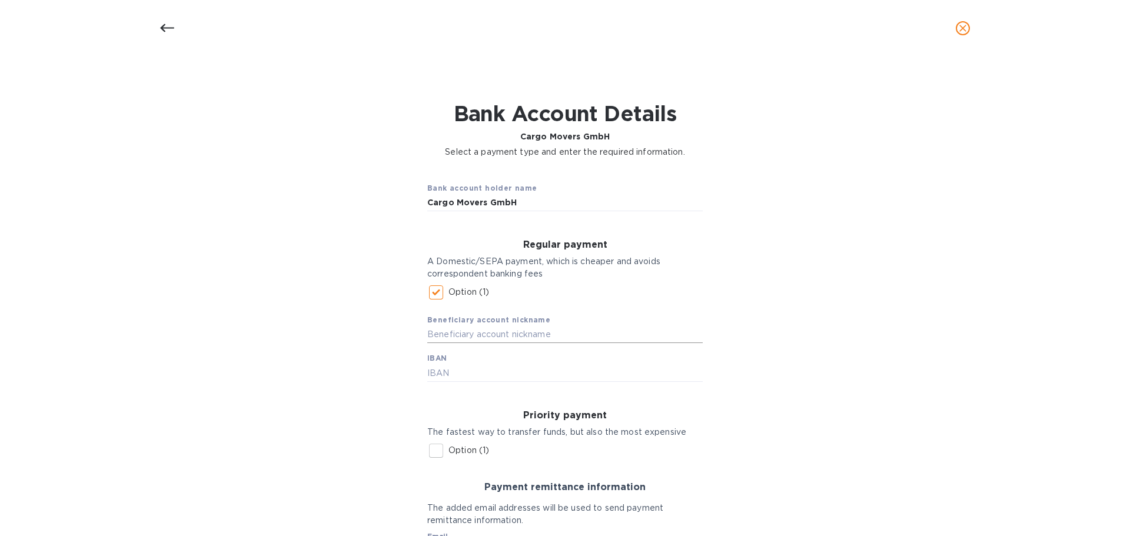
click at [483, 335] on input "text" at bounding box center [564, 335] width 275 height 18
type input "Cargo Movers GmbH"
type input "[FINANCIAL_ID]"
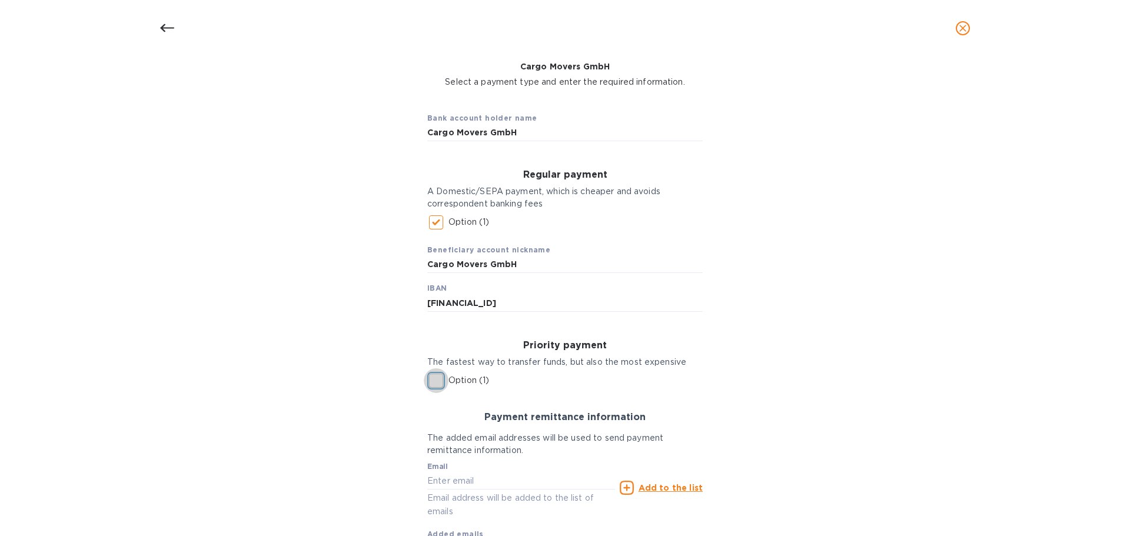
scroll to position [153, 0]
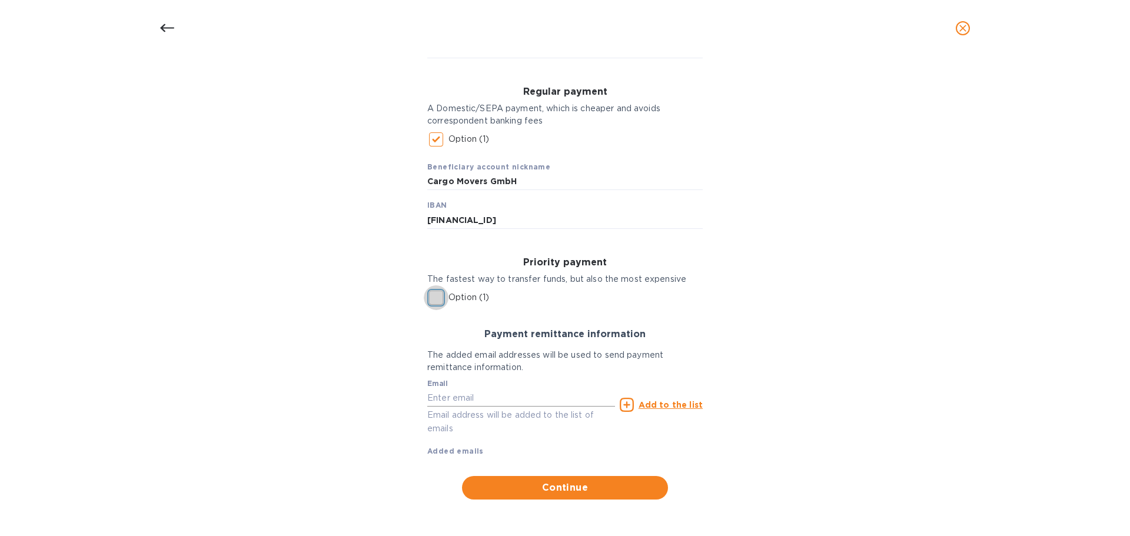
click at [471, 398] on input "text" at bounding box center [521, 398] width 188 height 18
type input "[EMAIL_ADDRESS][DOMAIN_NAME]"
click at [678, 408] on u "Add to the list" at bounding box center [670, 404] width 64 height 9
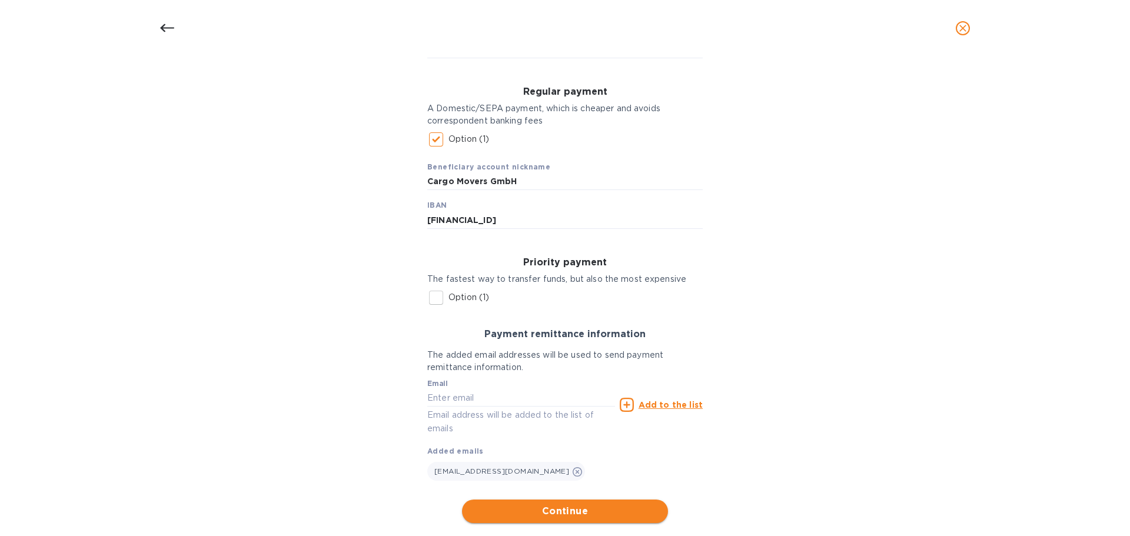
click at [541, 500] on button "Continue" at bounding box center [565, 512] width 206 height 24
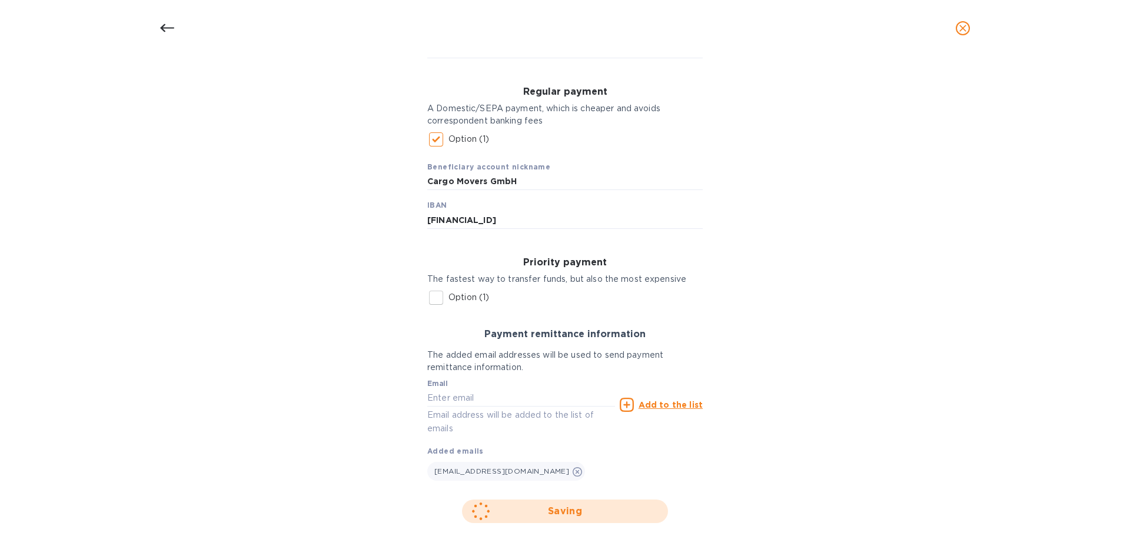
scroll to position [0, 0]
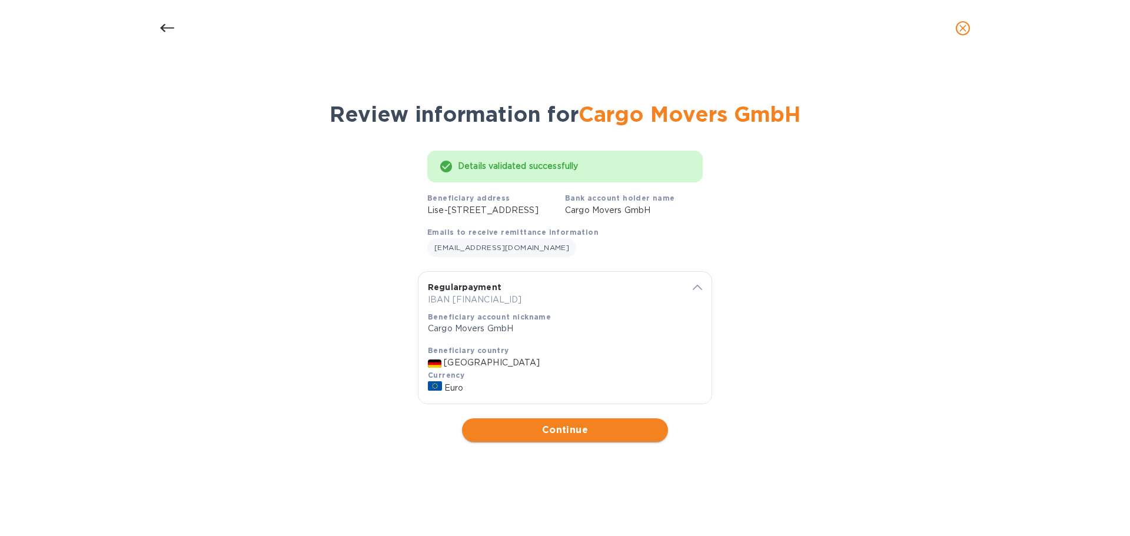
click at [554, 435] on span "Continue" at bounding box center [564, 430] width 187 height 14
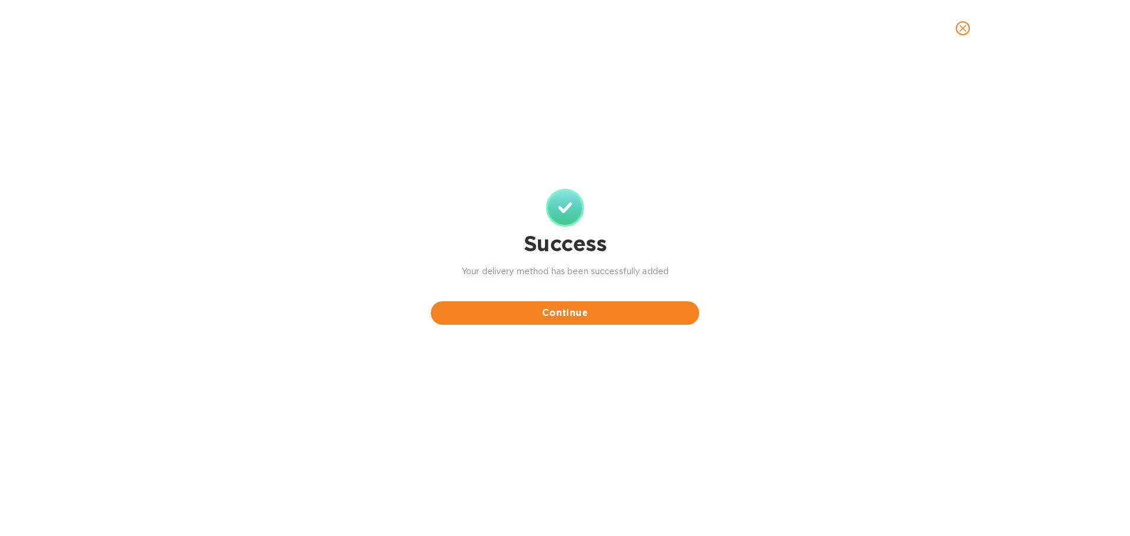
click at [551, 303] on button "Continue" at bounding box center [565, 313] width 268 height 24
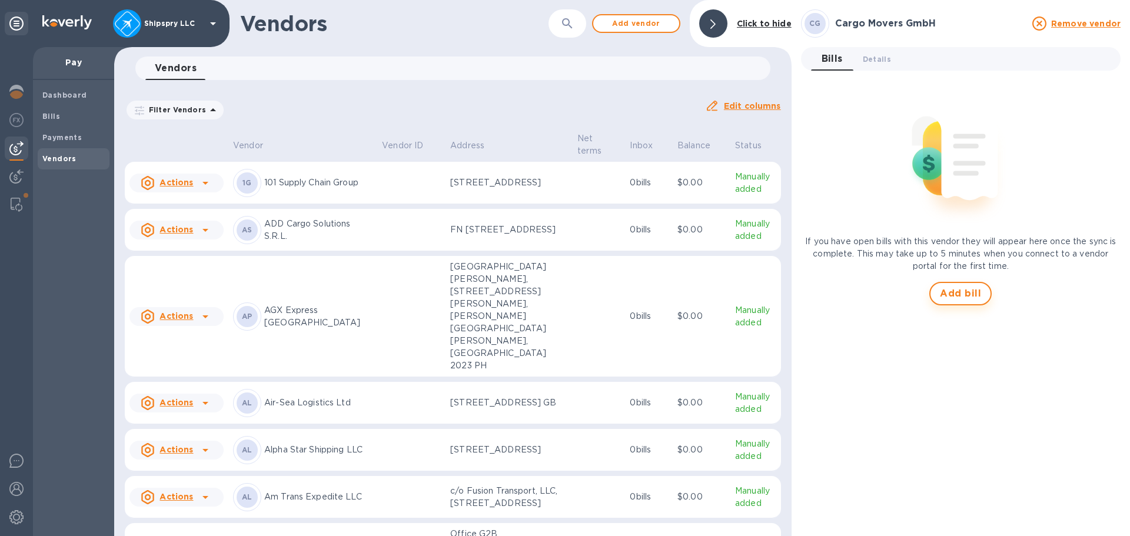
click at [958, 299] on span "Add bill" at bounding box center [960, 294] width 41 height 14
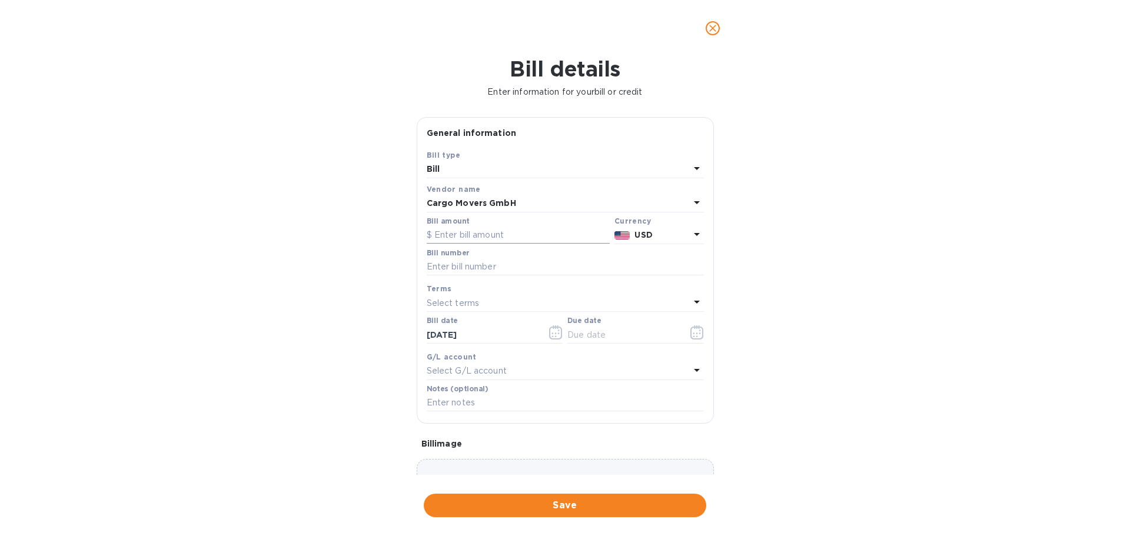
click at [489, 241] on input "text" at bounding box center [518, 236] width 183 height 18
type input "6,956.41"
click at [665, 240] on p "USD" at bounding box center [661, 235] width 55 height 12
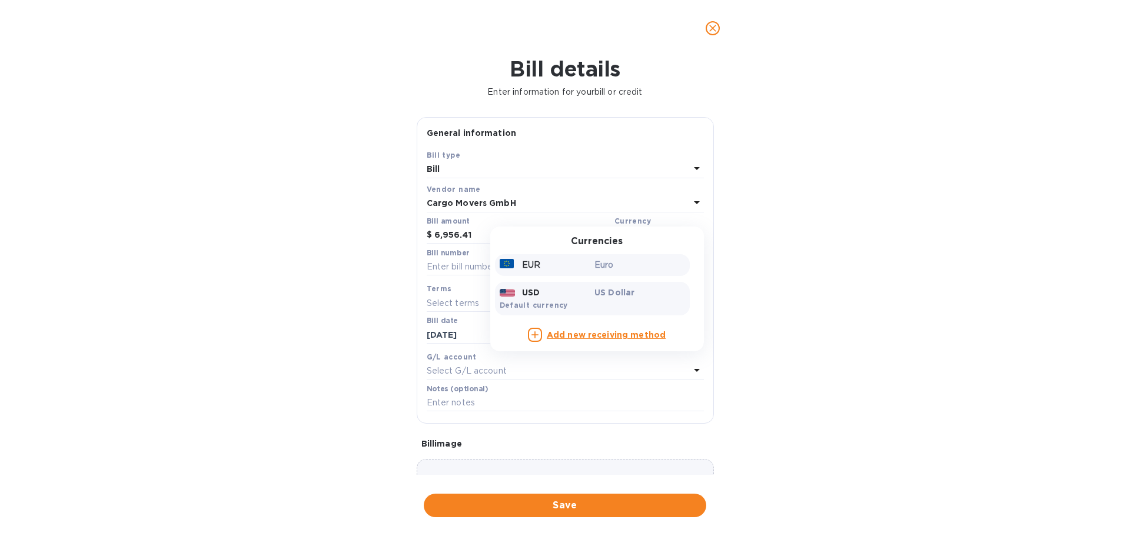
click at [561, 271] on div "EUR" at bounding box center [544, 265] width 95 height 17
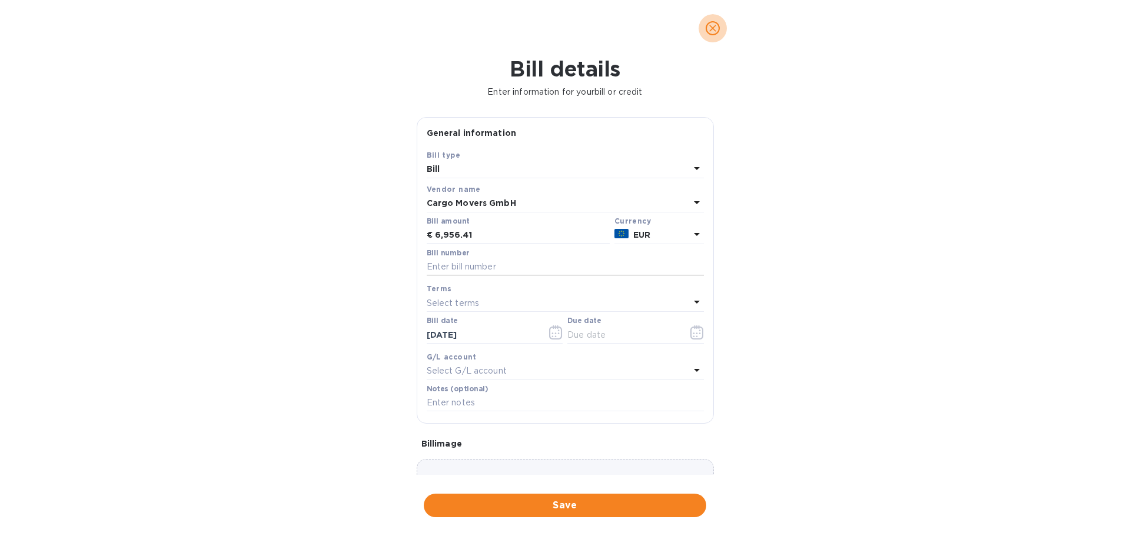
click at [465, 267] on input "text" at bounding box center [565, 267] width 277 height 18
type input "2512850"
click at [560, 336] on button "button" at bounding box center [556, 332] width 28 height 28
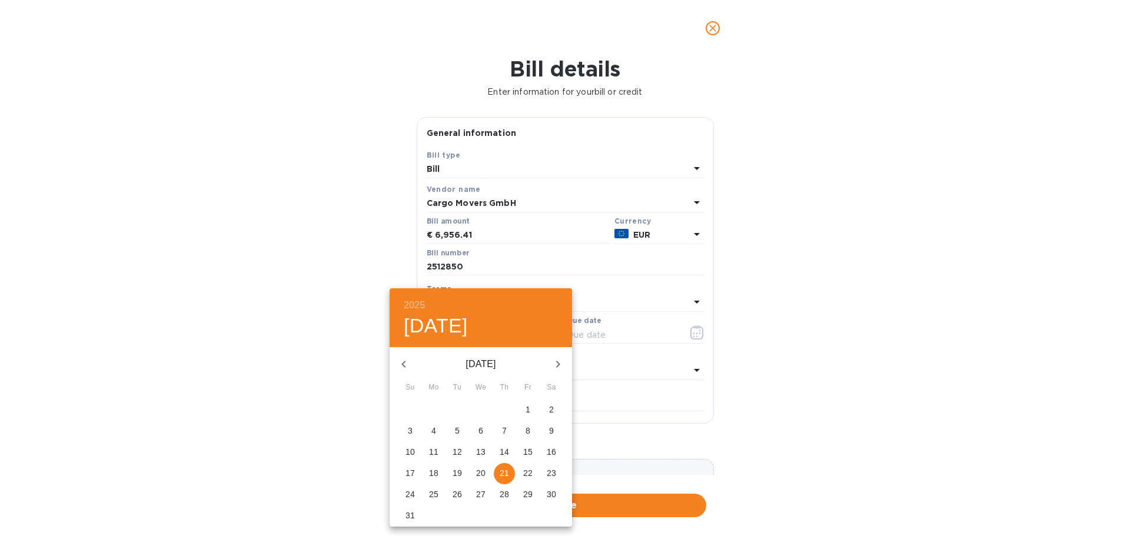
click at [452, 470] on span "19" at bounding box center [457, 473] width 21 height 12
type input "[DATE]"
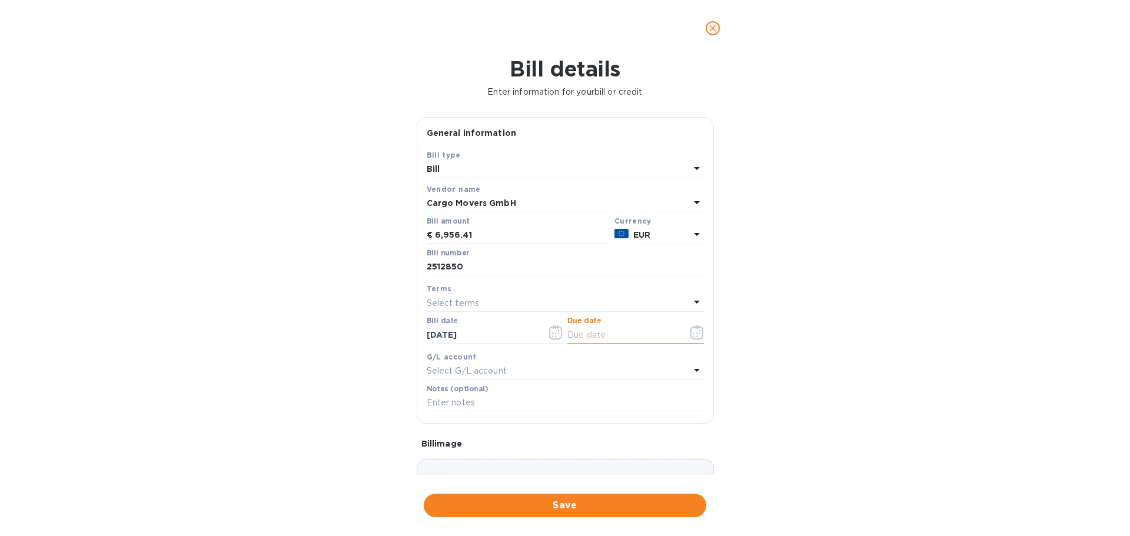
click at [469, 298] on p "Select terms" at bounding box center [453, 303] width 53 height 12
click at [497, 454] on p "Due On Receipt" at bounding box center [560, 457] width 249 height 12
type input "[DATE]"
click at [490, 373] on p "Select G/L account" at bounding box center [467, 371] width 80 height 12
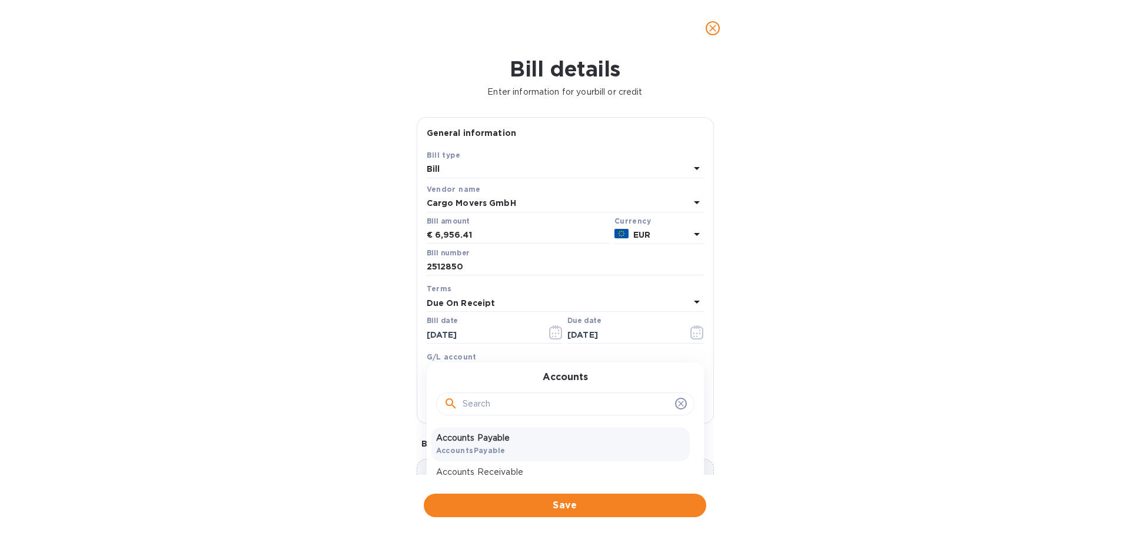
click at [495, 446] on b "AccountsPayable" at bounding box center [470, 450] width 69 height 9
click at [494, 410] on input "text" at bounding box center [565, 403] width 277 height 18
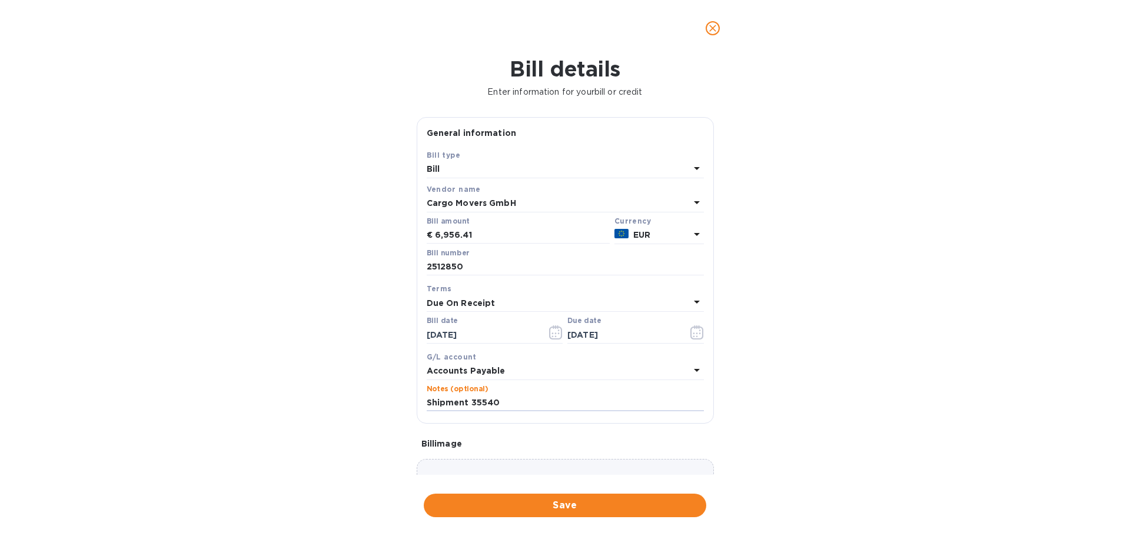
type input "Shipment 35540"
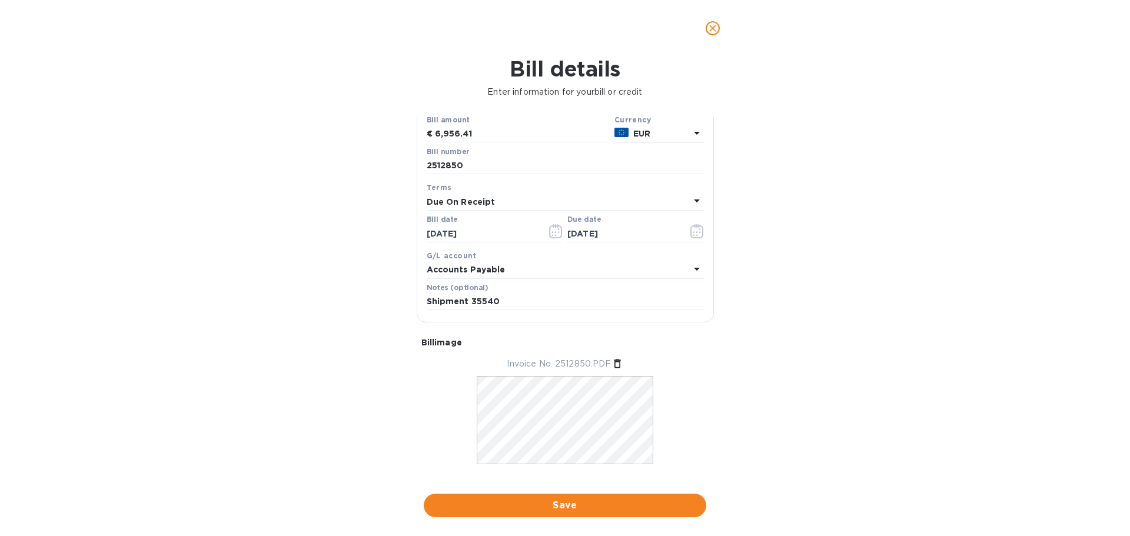
scroll to position [119, 0]
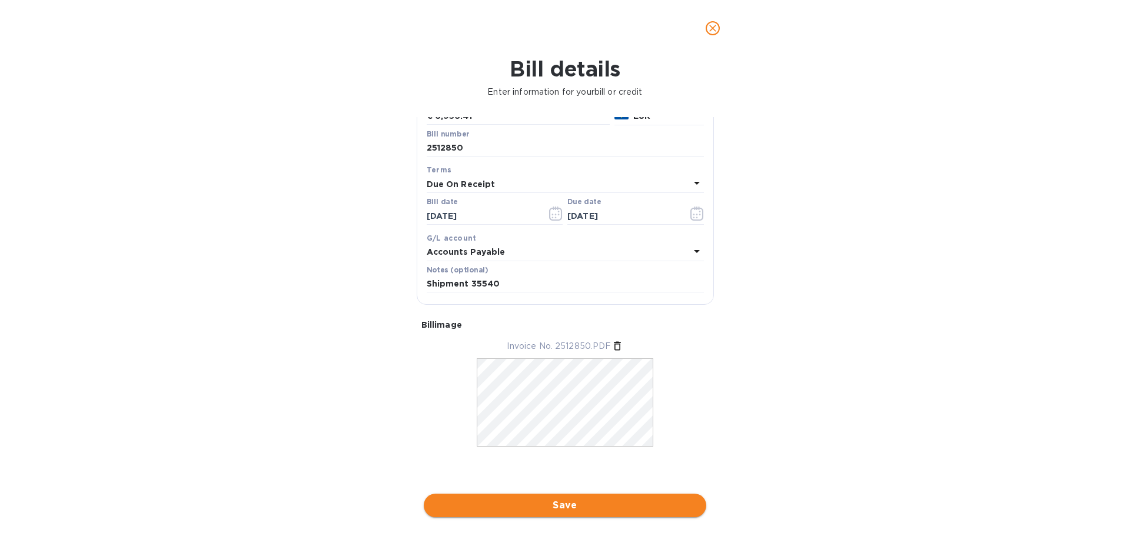
click at [567, 499] on span "Save" at bounding box center [565, 505] width 264 height 14
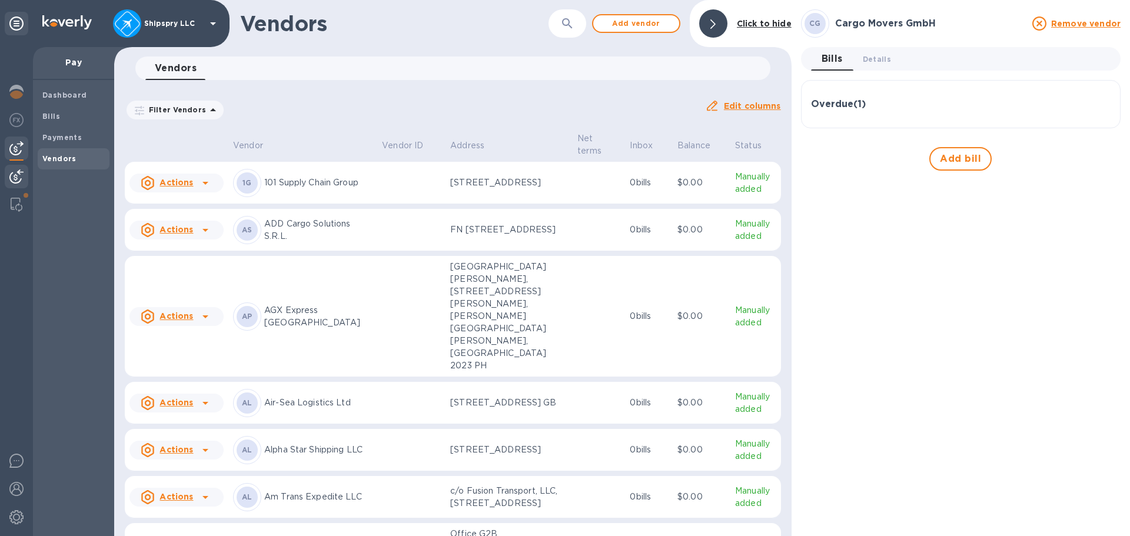
click at [22, 174] on img at bounding box center [16, 176] width 14 height 14
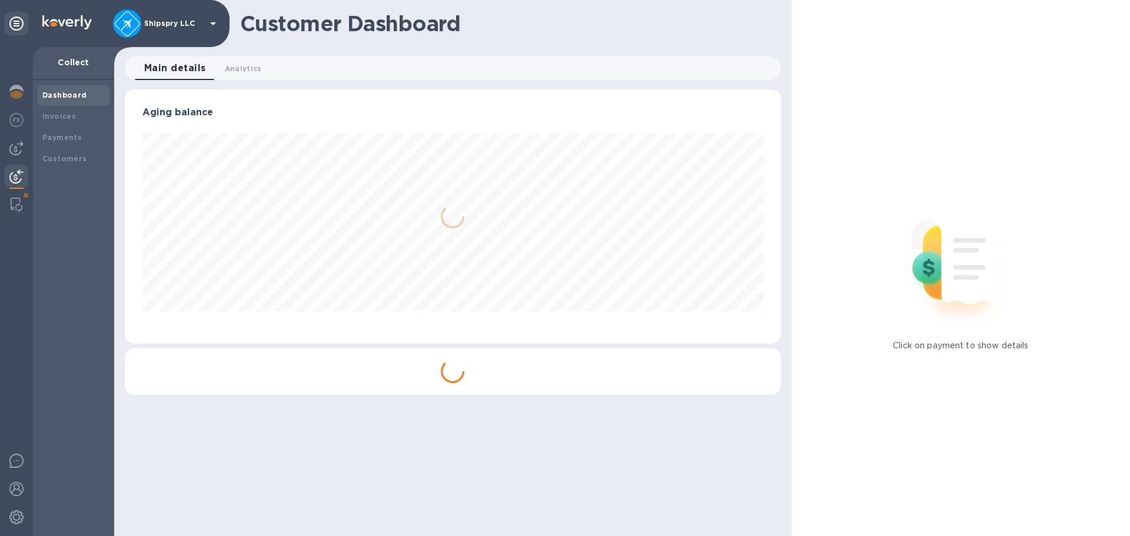
scroll to position [254, 656]
click at [23, 147] on img at bounding box center [16, 148] width 14 height 14
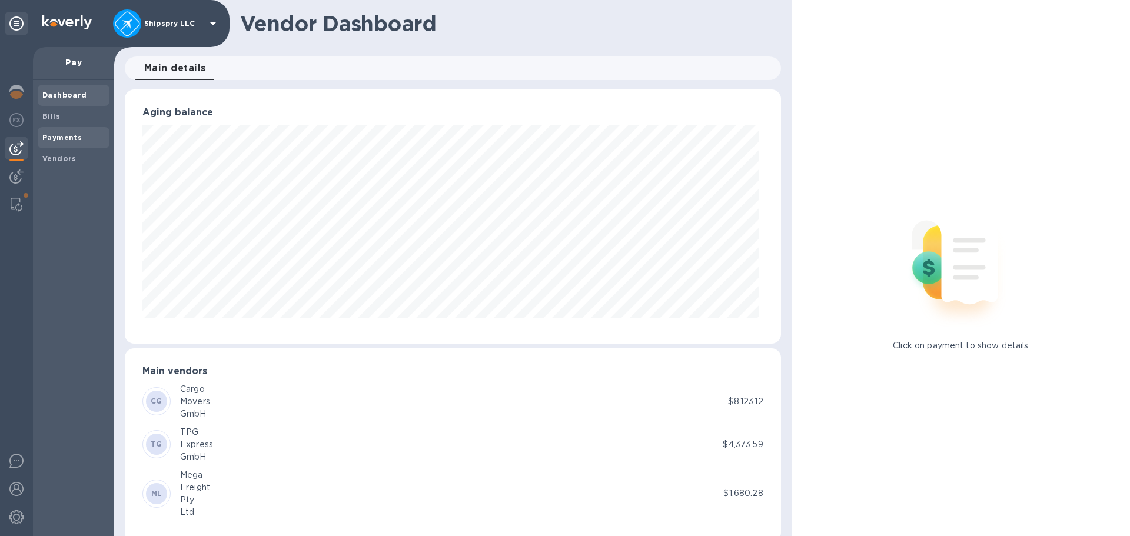
scroll to position [588183, 587786]
click at [59, 115] on span "Bills" at bounding box center [73, 117] width 62 height 12
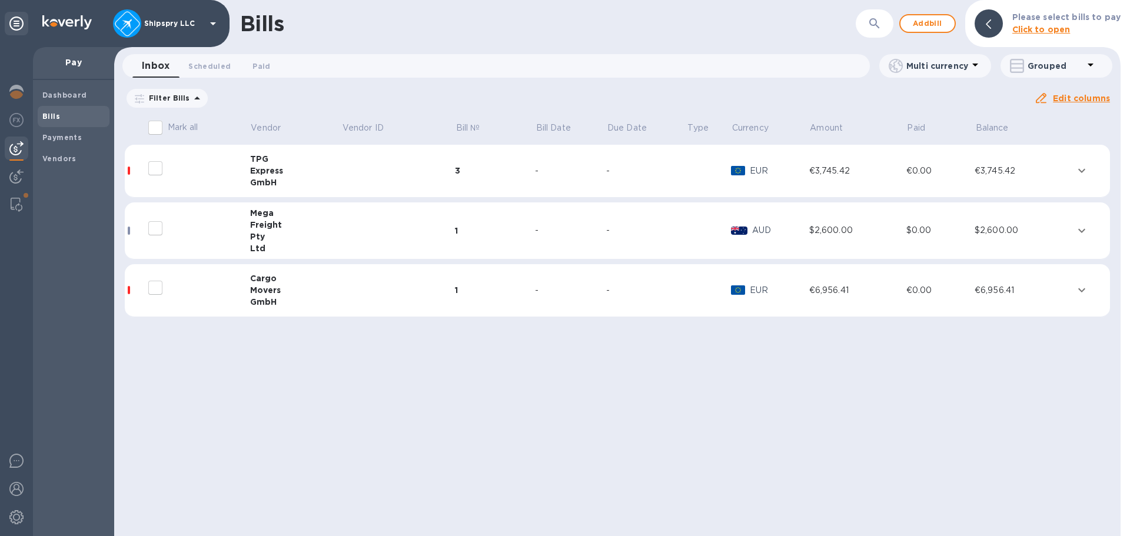
click at [272, 292] on div "Movers" at bounding box center [295, 290] width 91 height 12
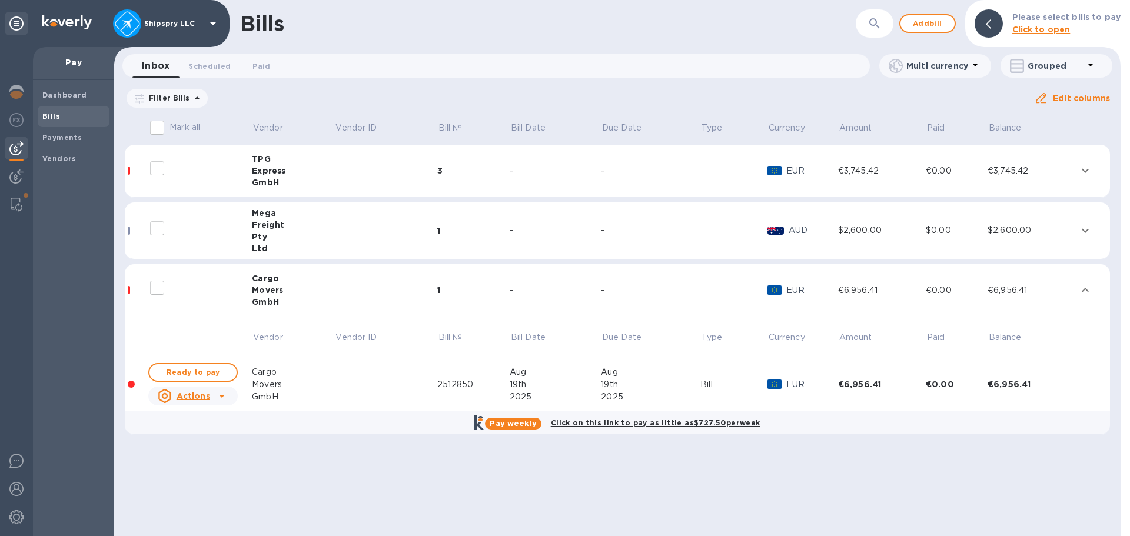
click at [208, 394] on u "Actions" at bounding box center [194, 395] width 34 height 9
click at [197, 474] on b "Delete" at bounding box center [195, 471] width 29 height 9
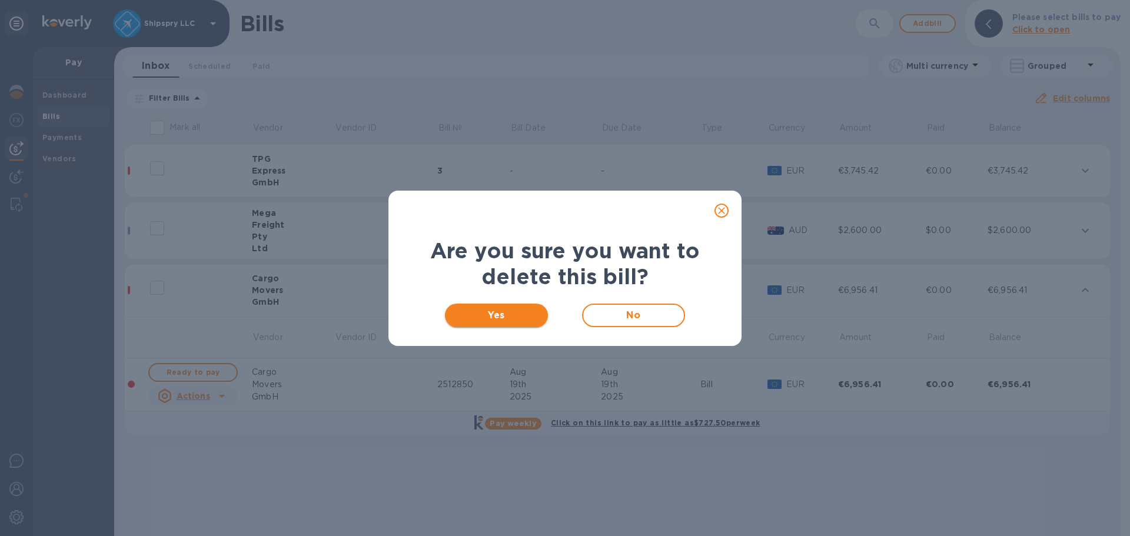
click at [491, 319] on span "Yes" at bounding box center [496, 315] width 84 height 14
